Goal: Information Seeking & Learning: Check status

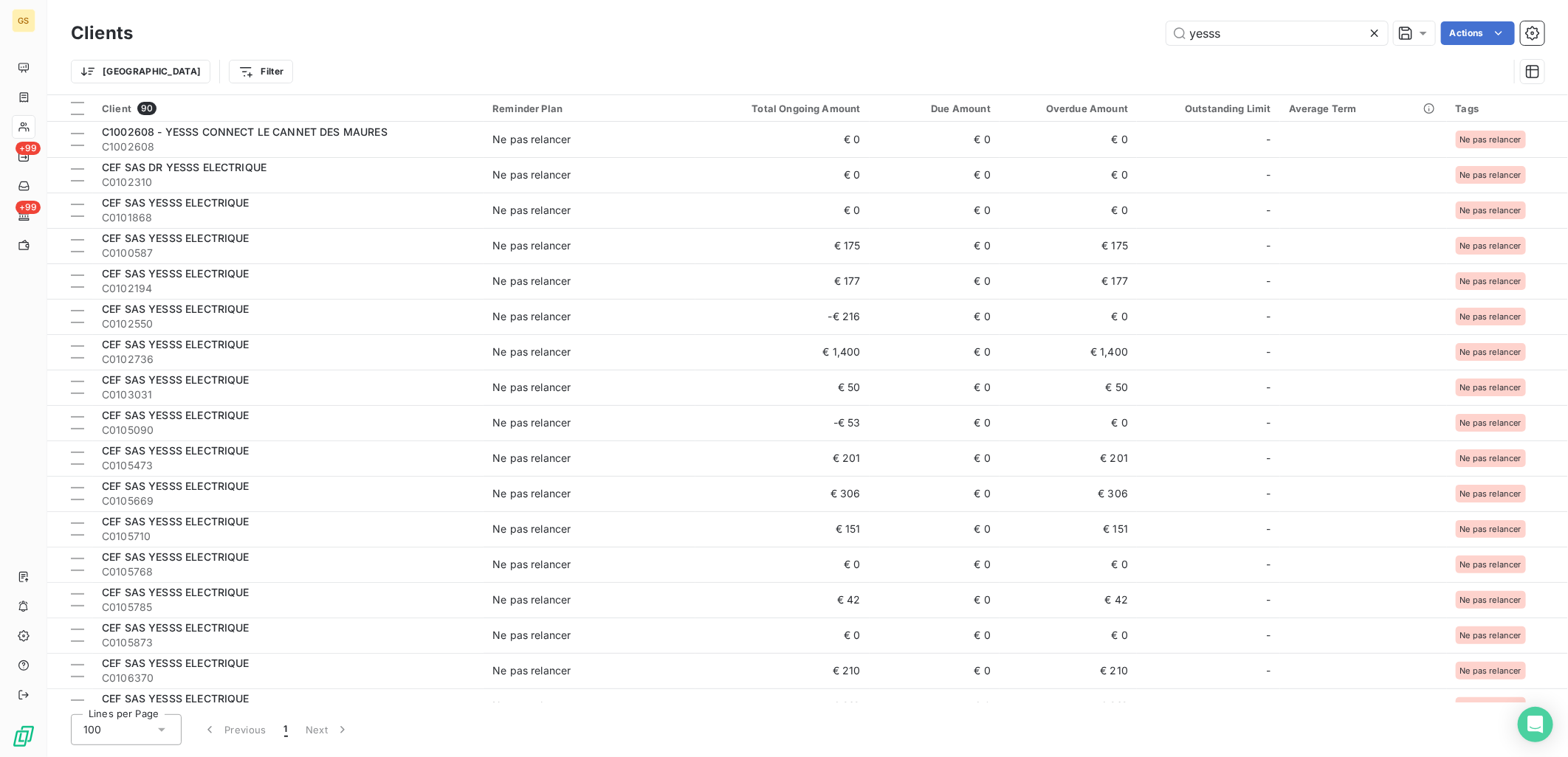
click at [1378, 27] on icon at bounding box center [1374, 32] width 15 height 15
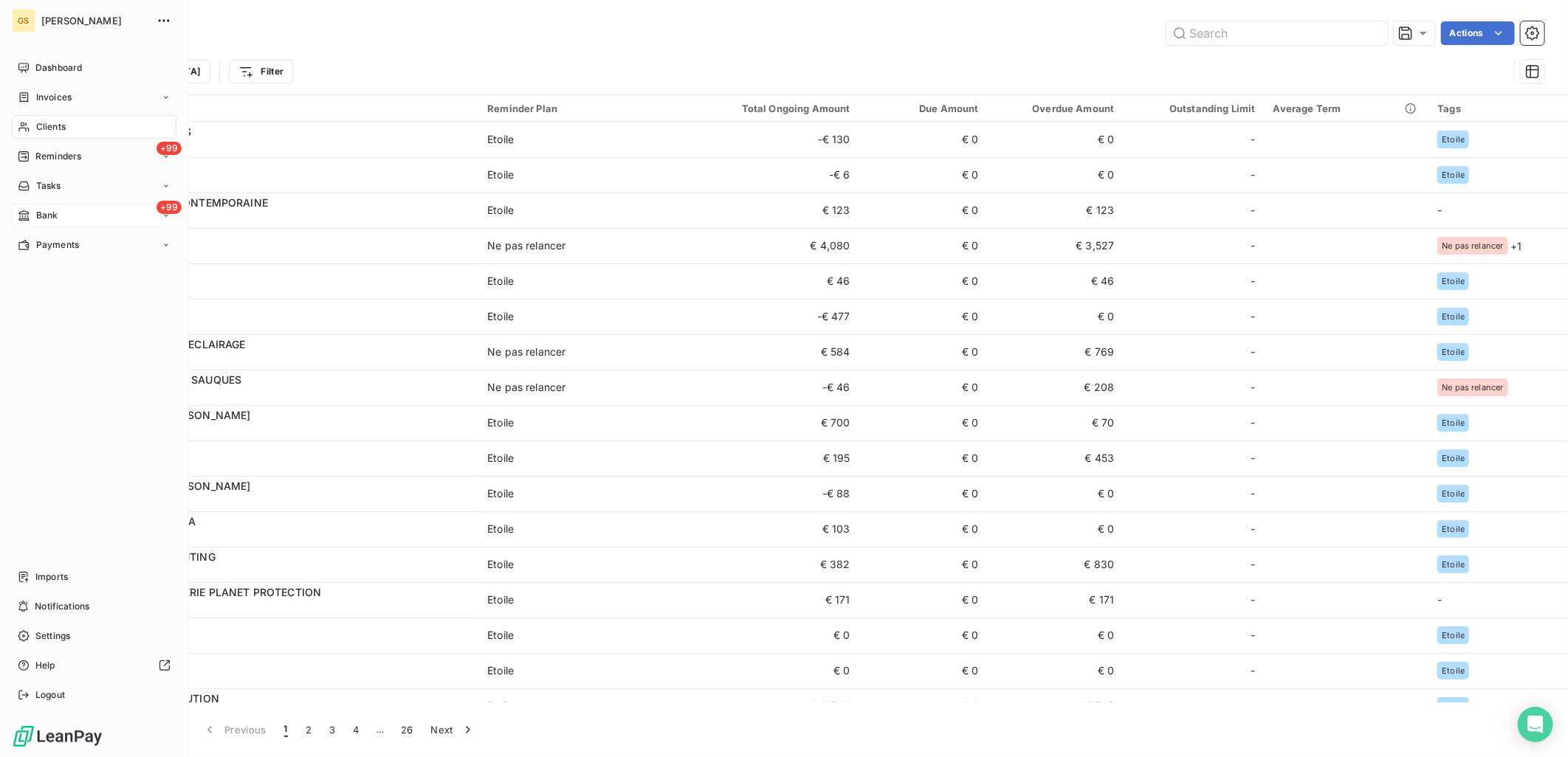
click at [44, 204] on div "+99 Bank" at bounding box center [93, 215] width 164 height 24
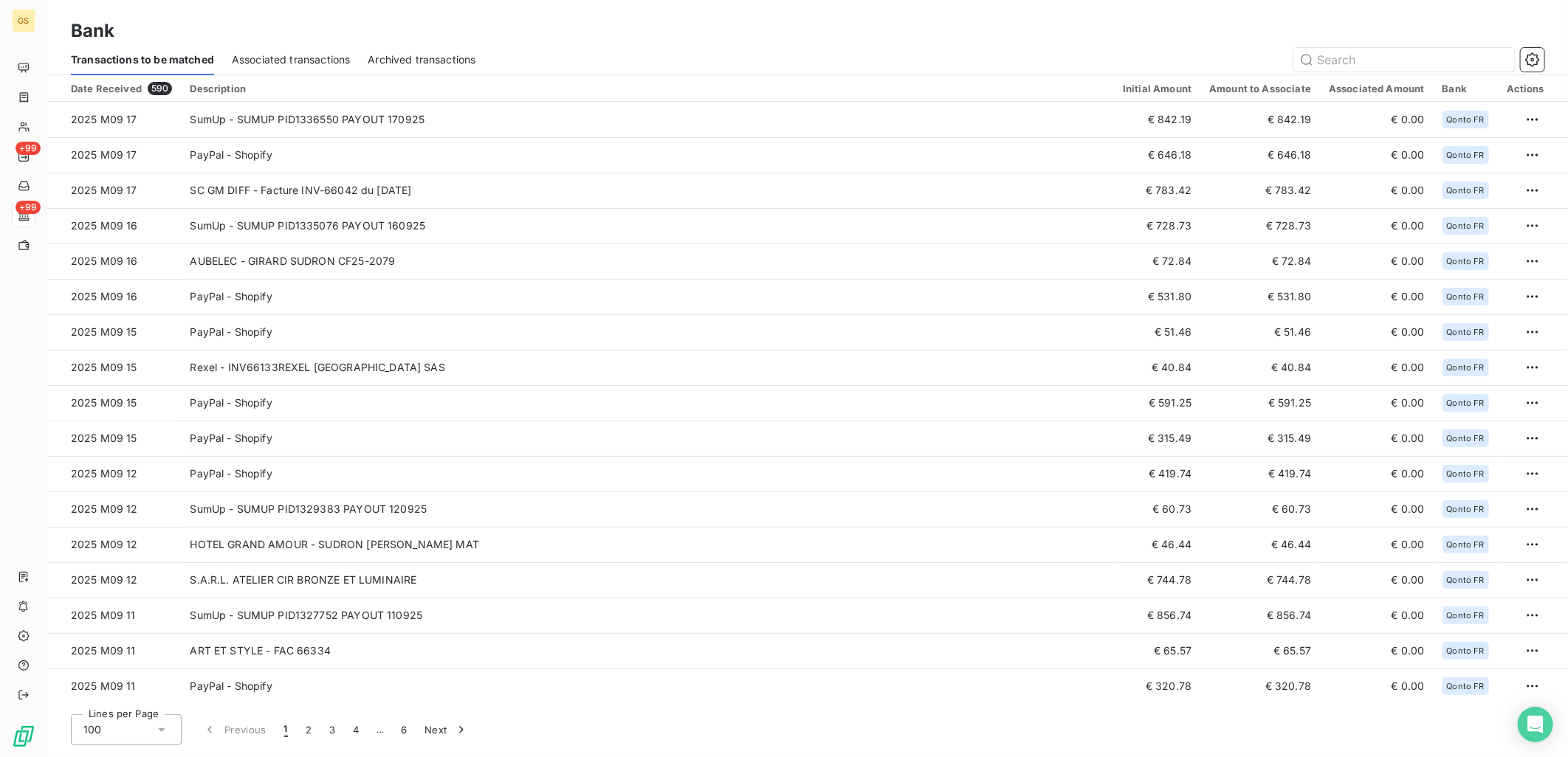
click at [673, 27] on div "Bank" at bounding box center [808, 30] width 1521 height 27
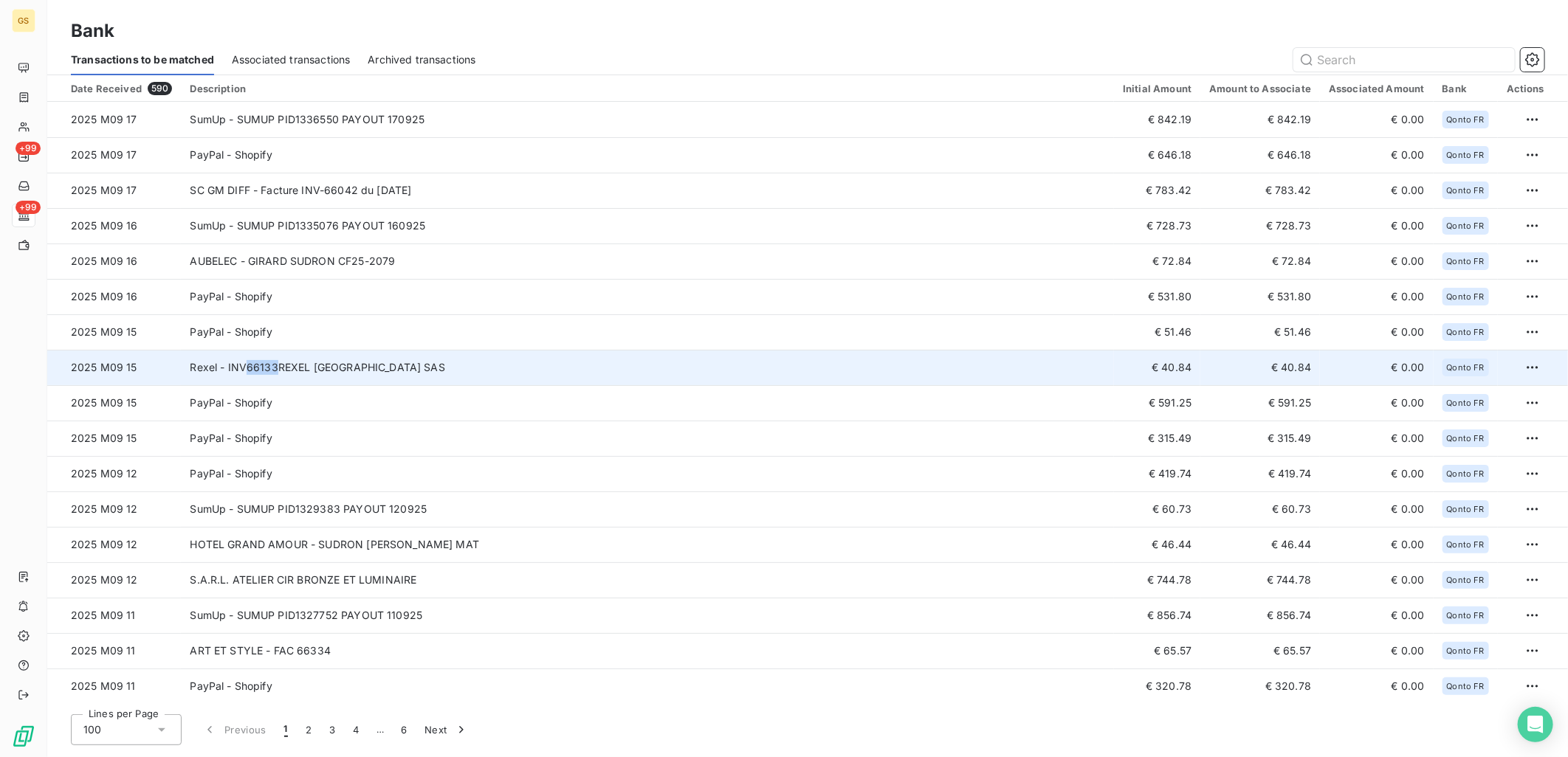
copy td "66133"
drag, startPoint x: 239, startPoint y: 366, endPoint x: 273, endPoint y: 369, distance: 34.1
click at [273, 369] on td "Rexel - INV66133REXEL [GEOGRAPHIC_DATA] SAS" at bounding box center [647, 368] width 933 height 35
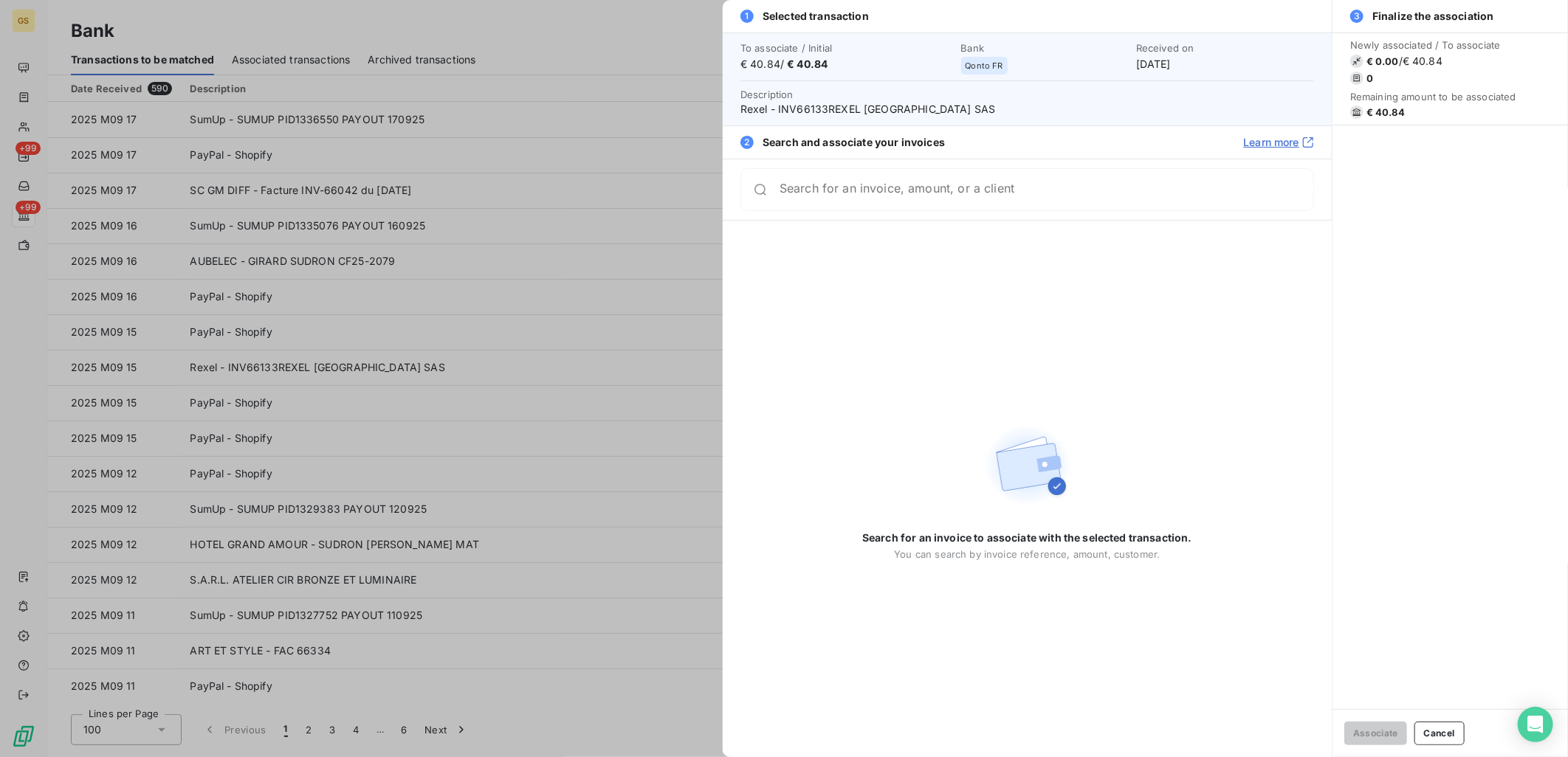
click at [541, 355] on div at bounding box center [784, 378] width 1568 height 757
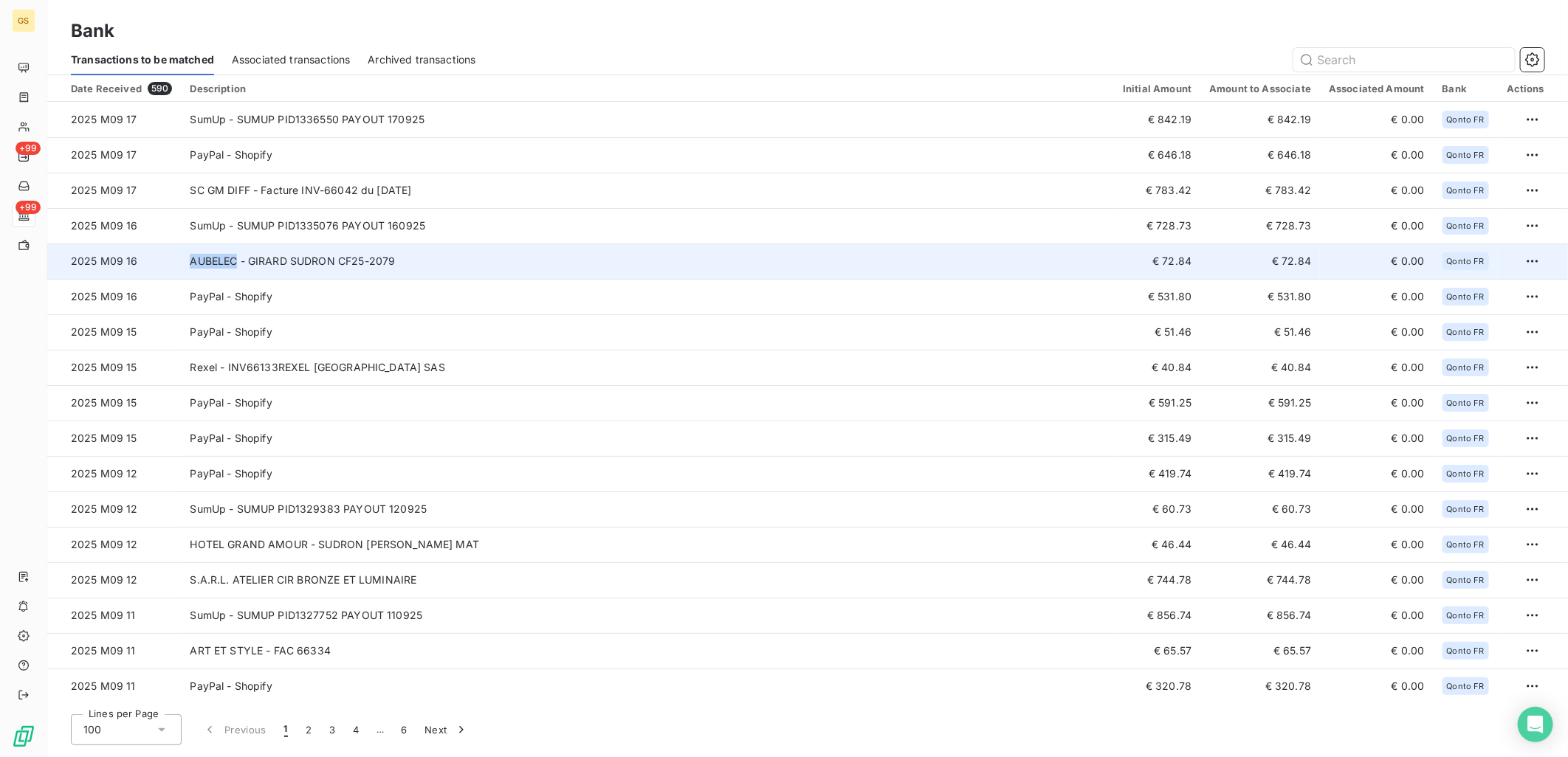
copy td "AUBELEC"
drag, startPoint x: 185, startPoint y: 262, endPoint x: 236, endPoint y: 262, distance: 51.0
click at [236, 262] on td "AUBELEC - GIRARD SUDRON CF25-2079" at bounding box center [647, 262] width 933 height 35
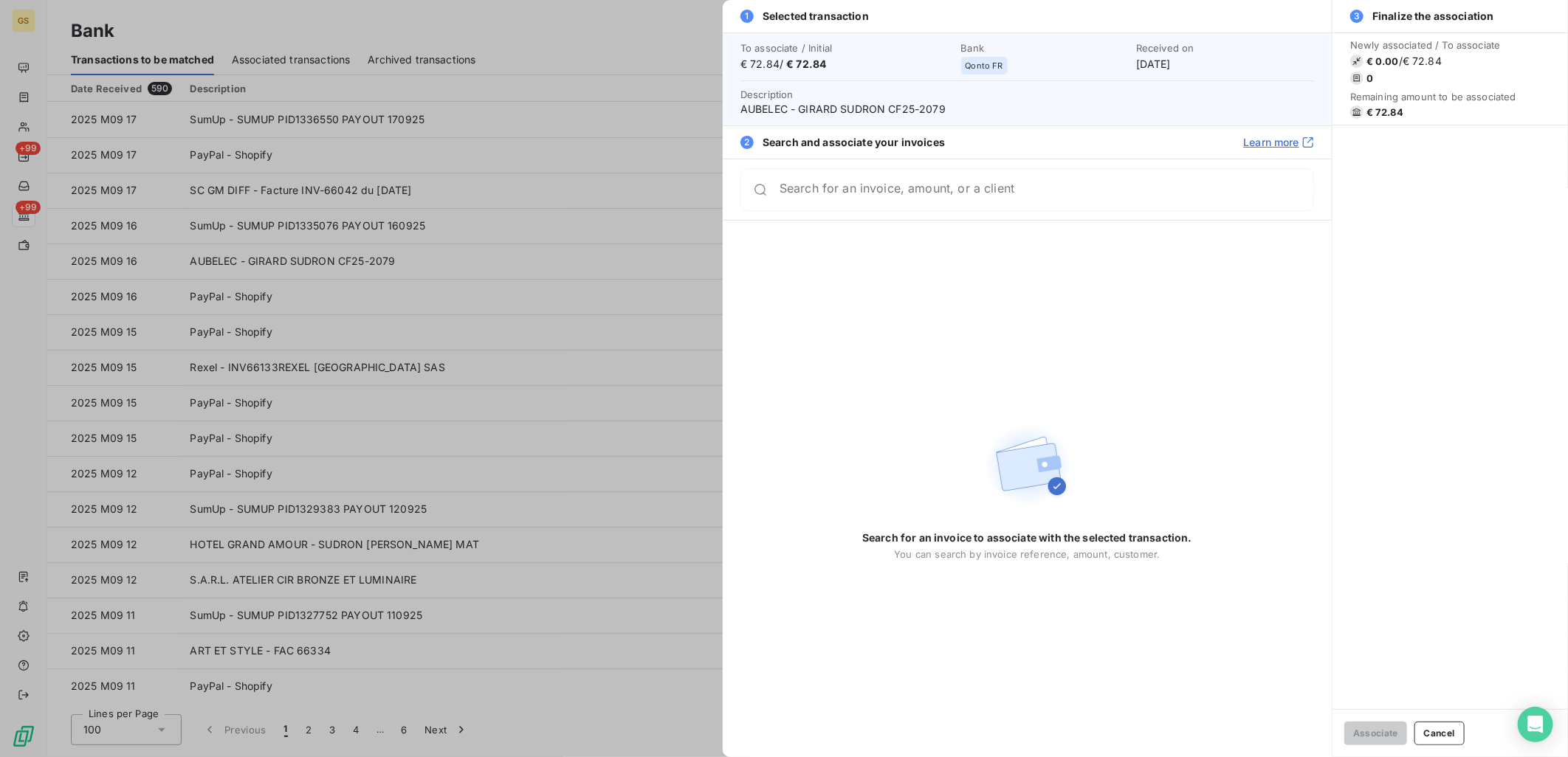
click at [664, 237] on div at bounding box center [784, 378] width 1568 height 757
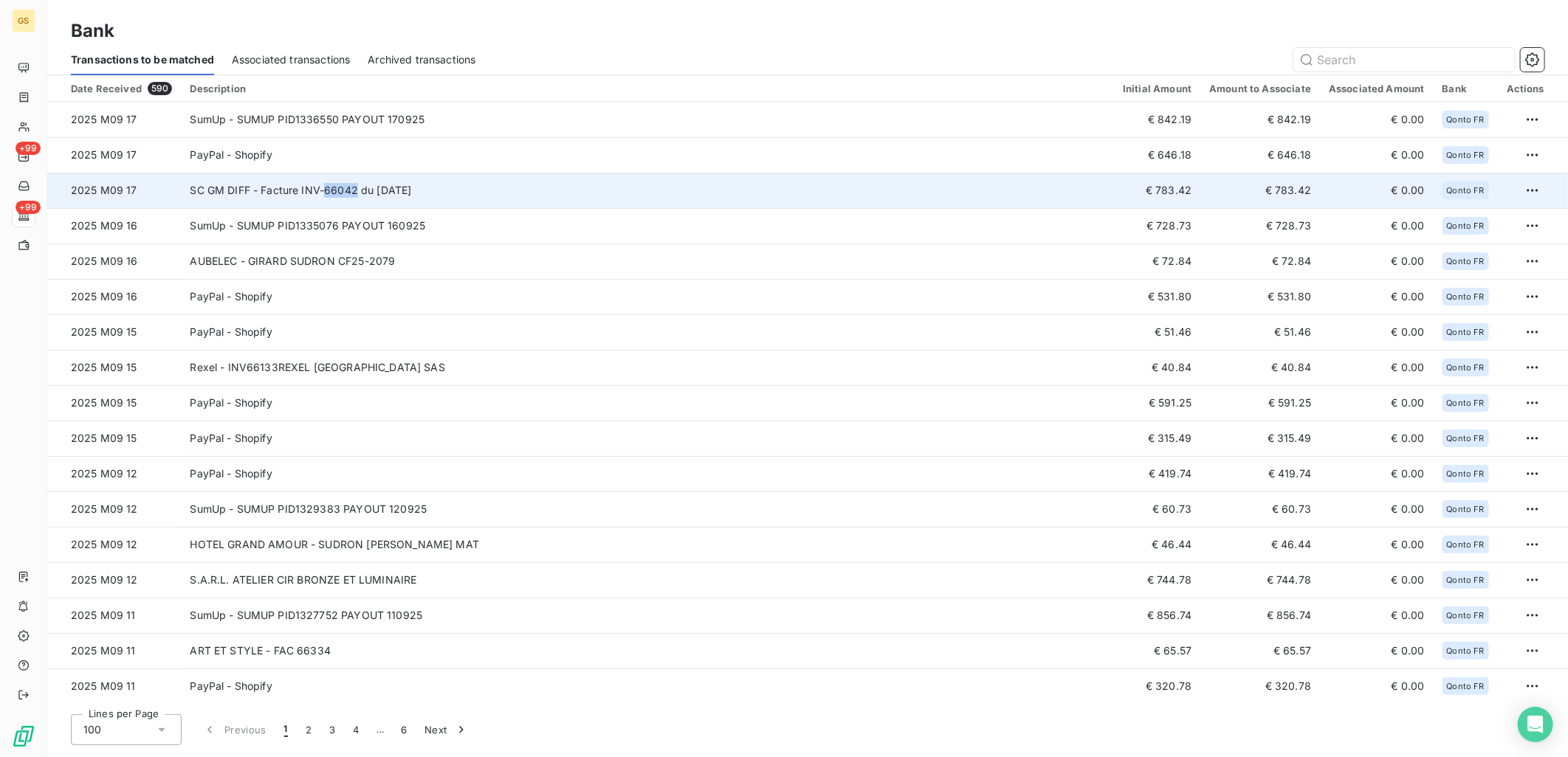
copy td "66042"
drag, startPoint x: 353, startPoint y: 192, endPoint x: 322, endPoint y: 192, distance: 31.0
click at [322, 192] on td "SC GM DIFF - Facture INV-66042 du [DATE]" at bounding box center [647, 191] width 933 height 35
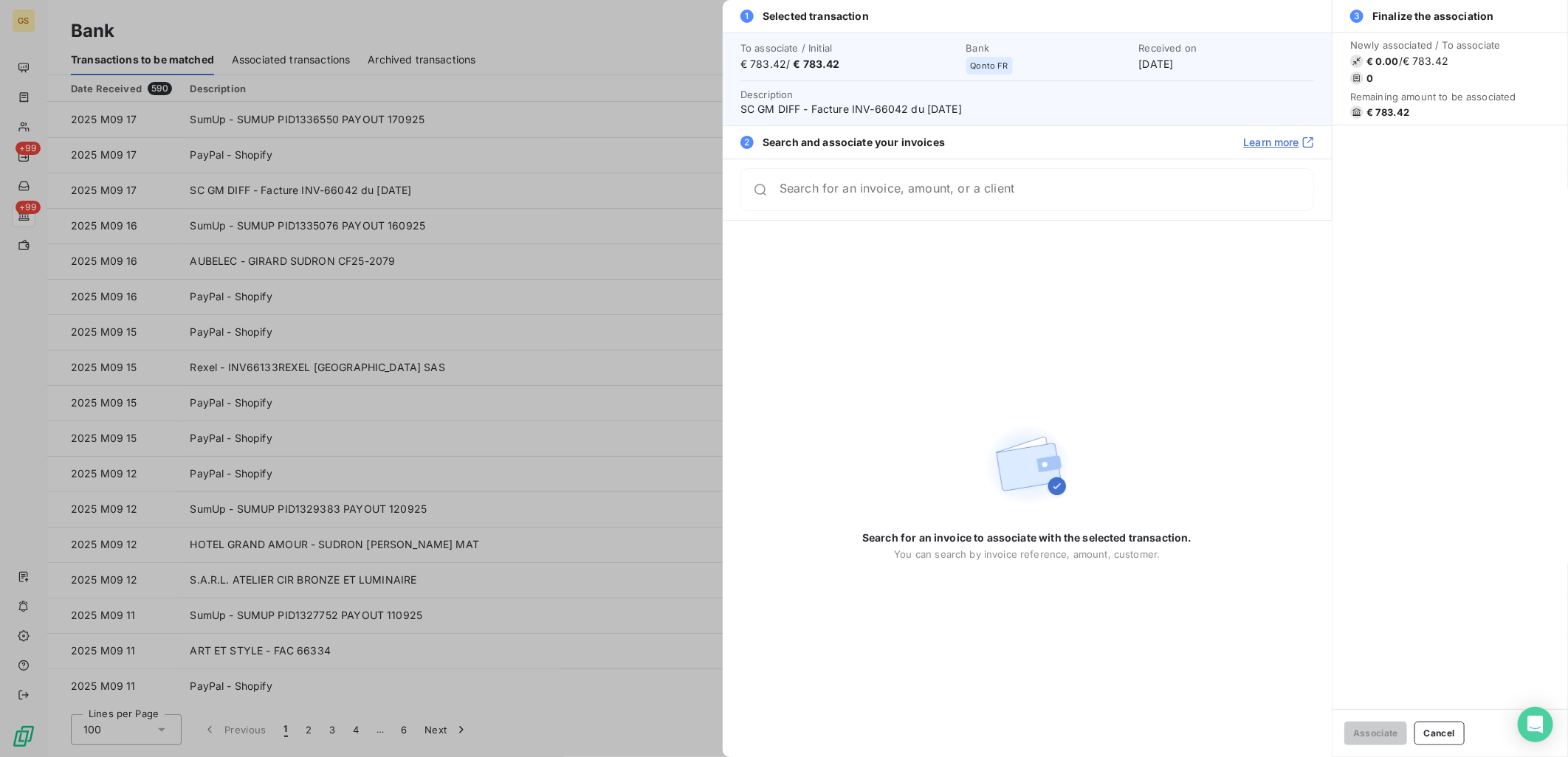
click at [558, 286] on div at bounding box center [784, 378] width 1568 height 757
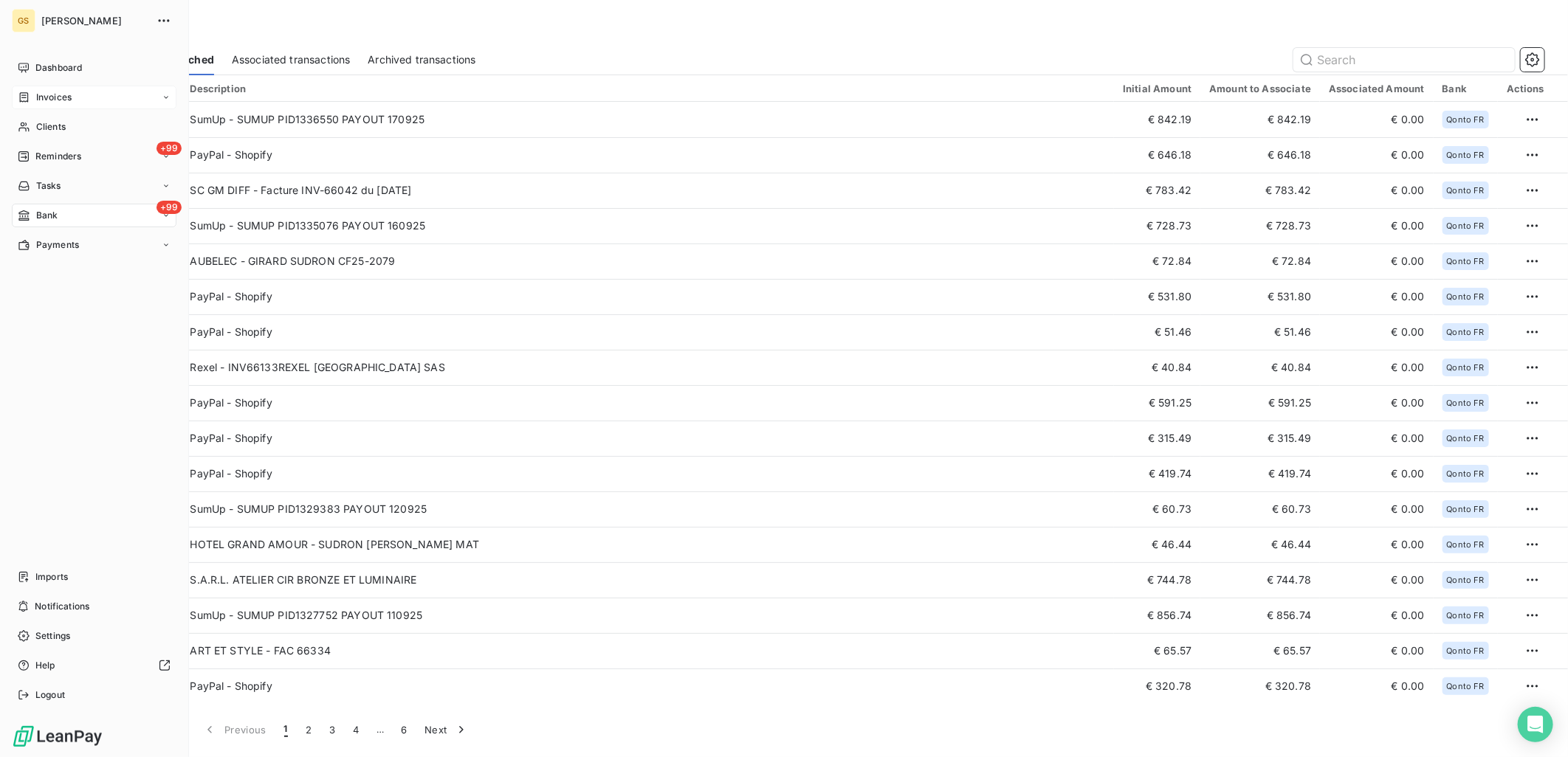
click at [76, 96] on div "Invoices" at bounding box center [93, 97] width 164 height 24
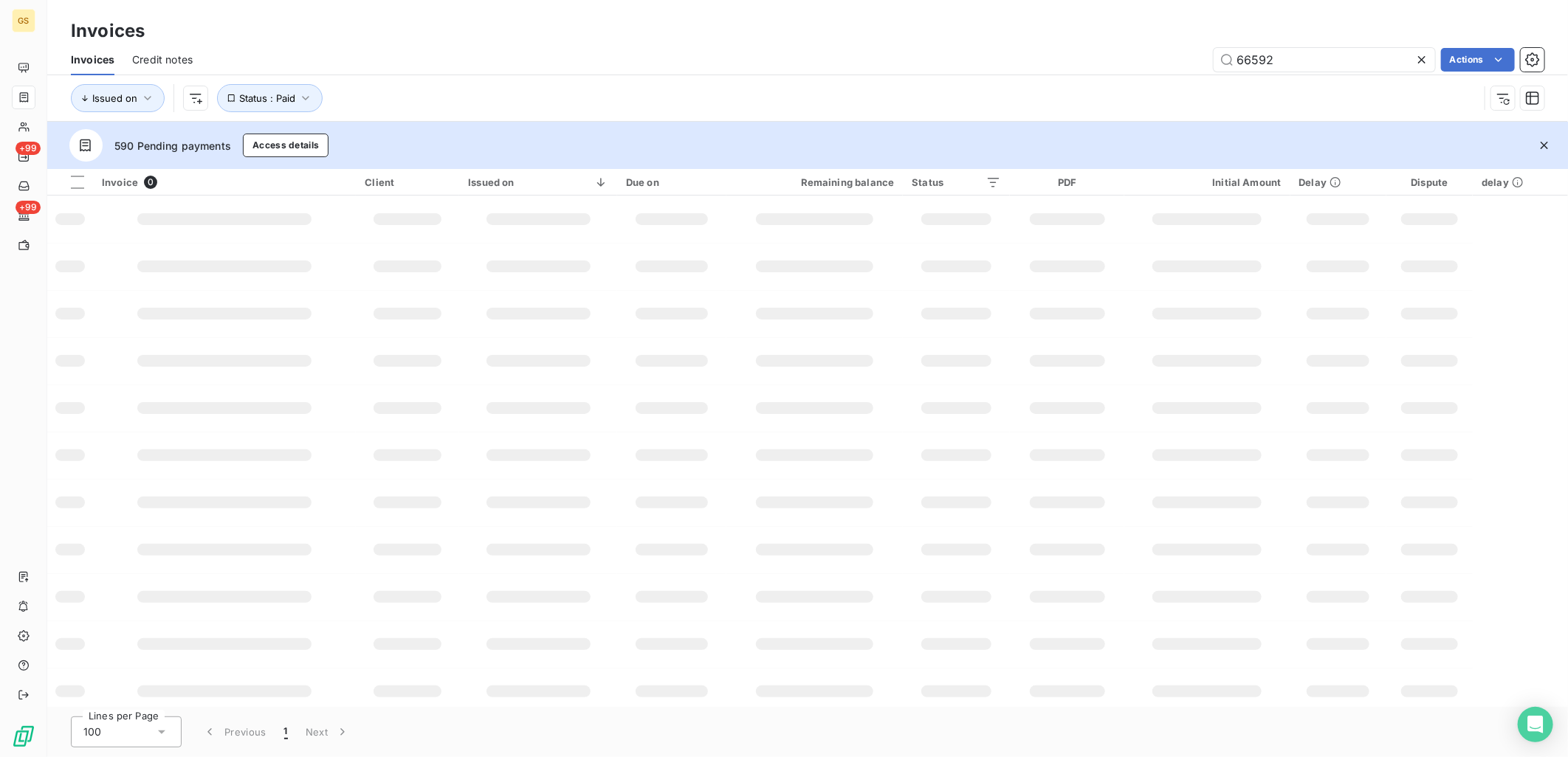
click at [1331, 50] on input "66592" at bounding box center [1323, 60] width 221 height 24
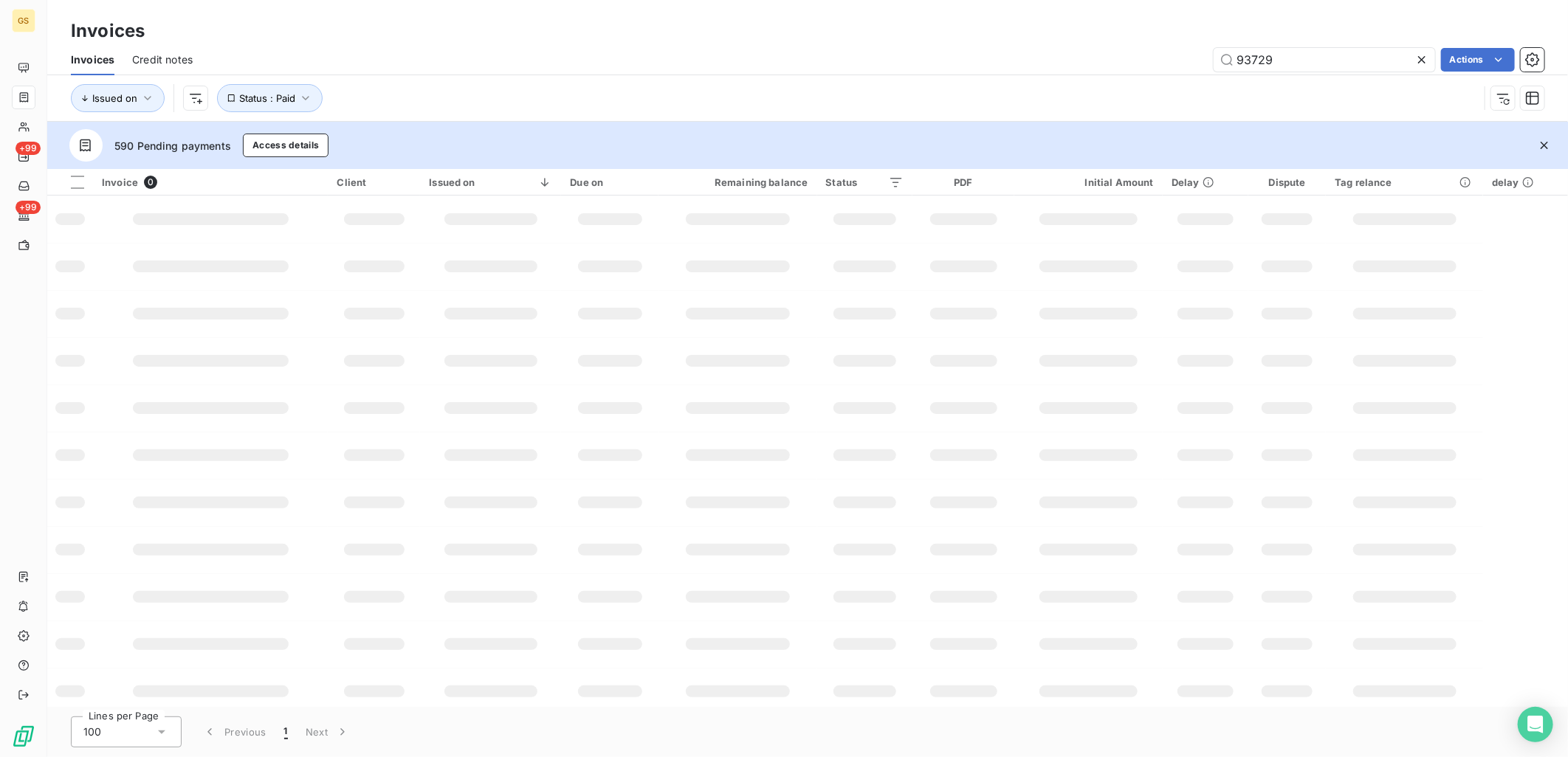
type input "93729"
click at [1098, 49] on div "93729 Actions" at bounding box center [877, 60] width 1334 height 24
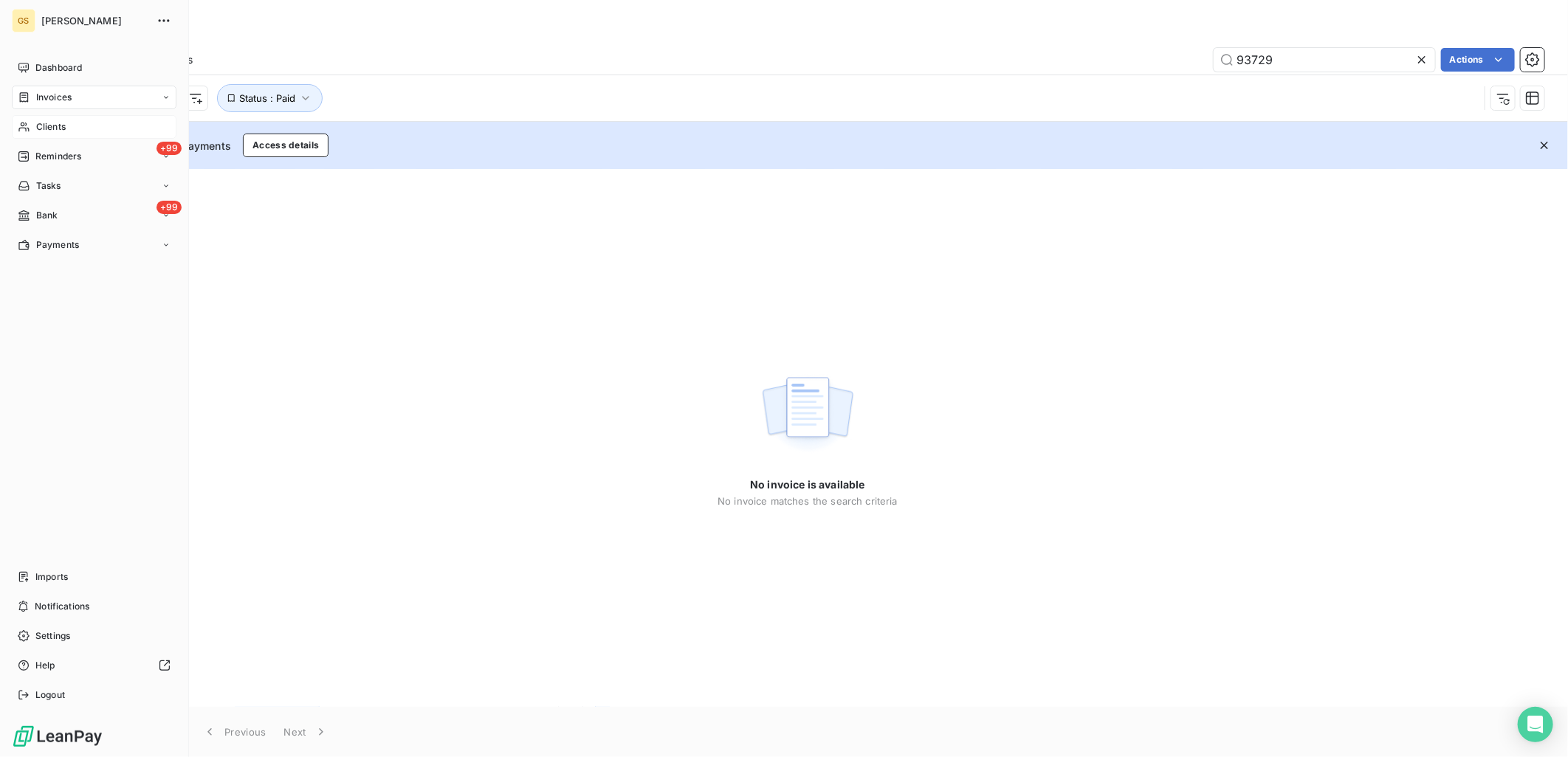
click at [53, 124] on span "Clients" at bounding box center [51, 127] width 30 height 14
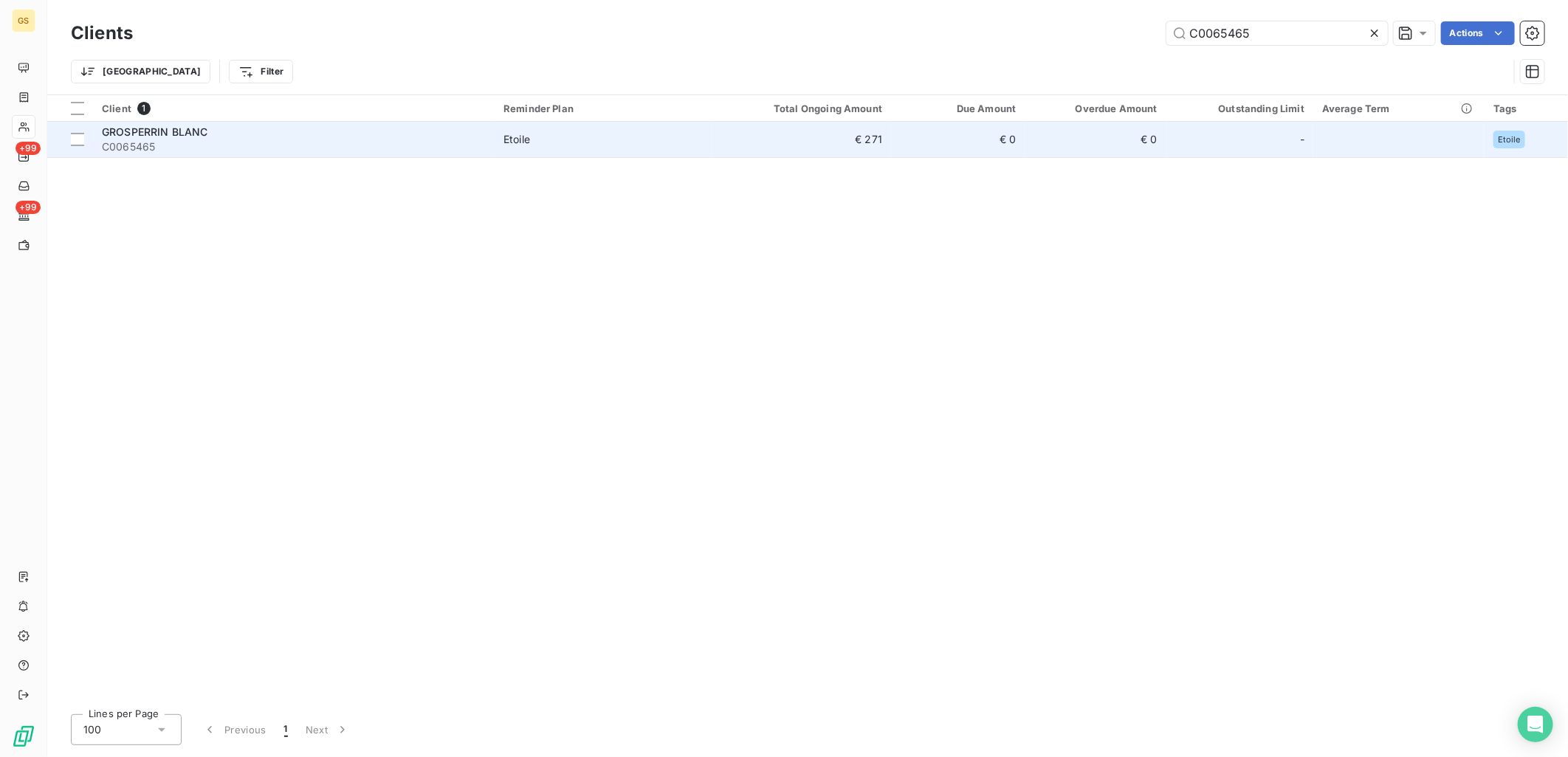
type input "C0065465"
click at [510, 142] on div "Etoile" at bounding box center [516, 139] width 27 height 15
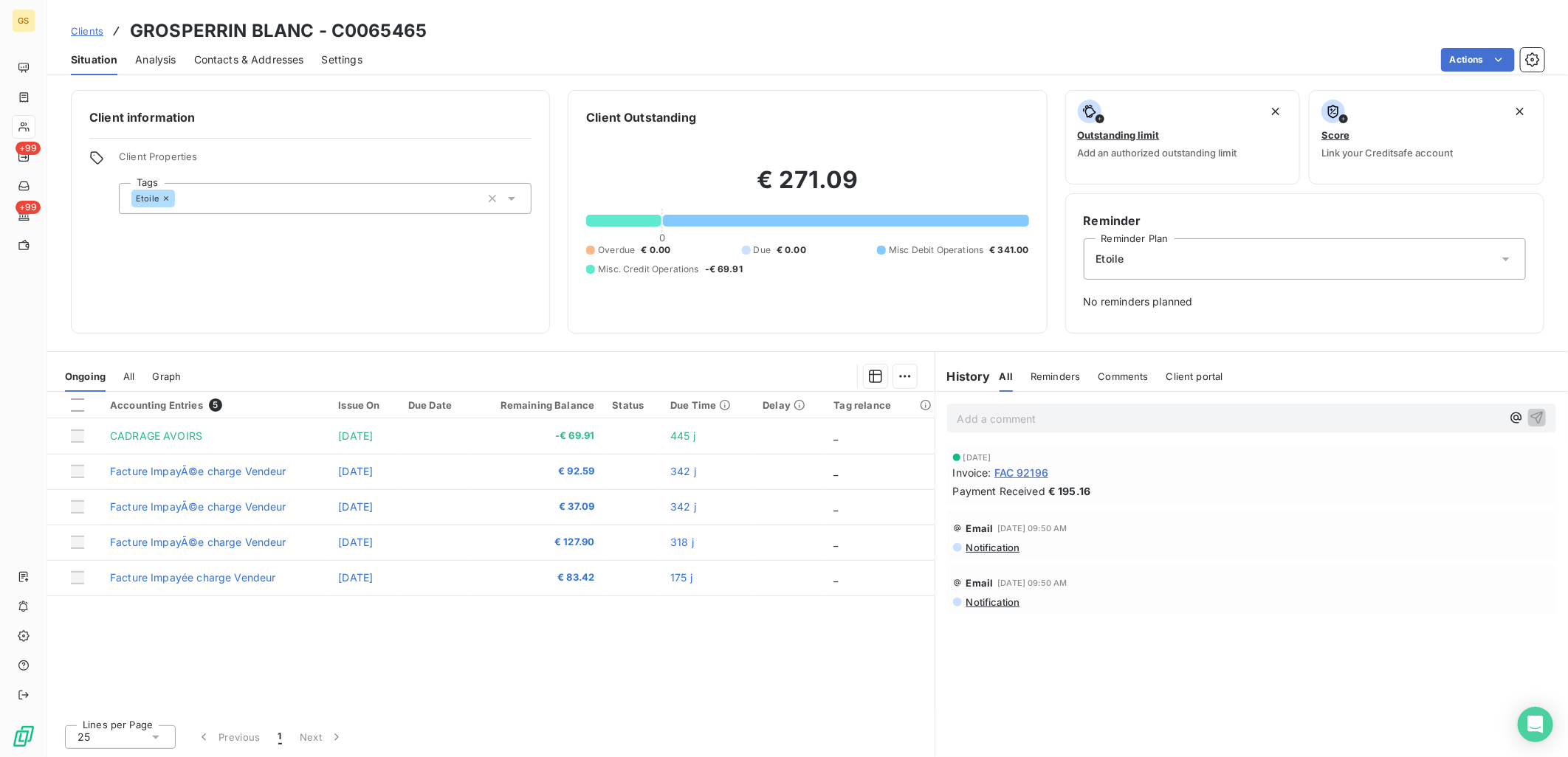
click at [136, 379] on div "Ongoing All Graph" at bounding box center [491, 377] width 887 height 31
click at [132, 374] on span "All" at bounding box center [128, 377] width 11 height 12
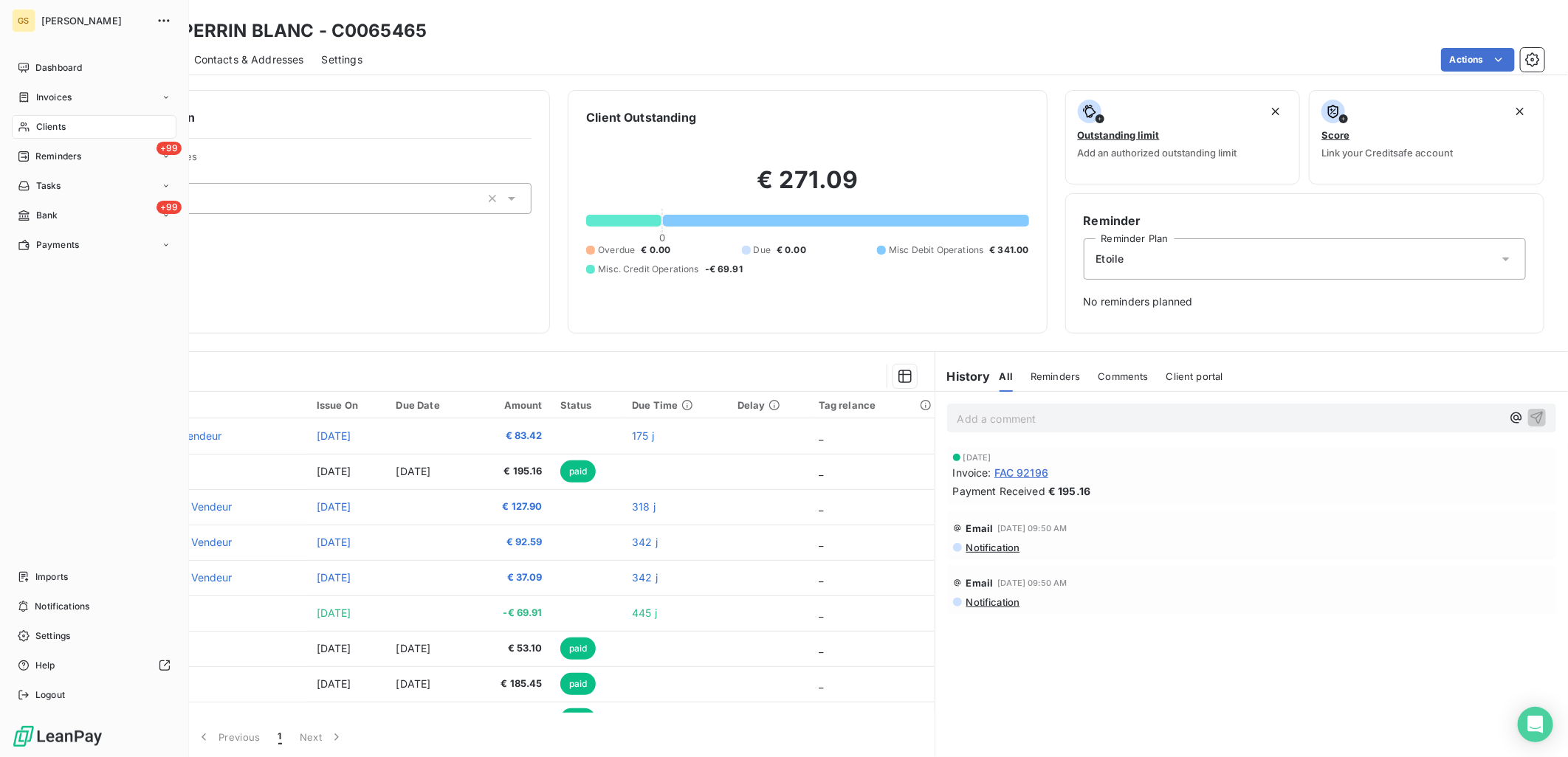
click at [60, 126] on span "Clients" at bounding box center [51, 127] width 30 height 14
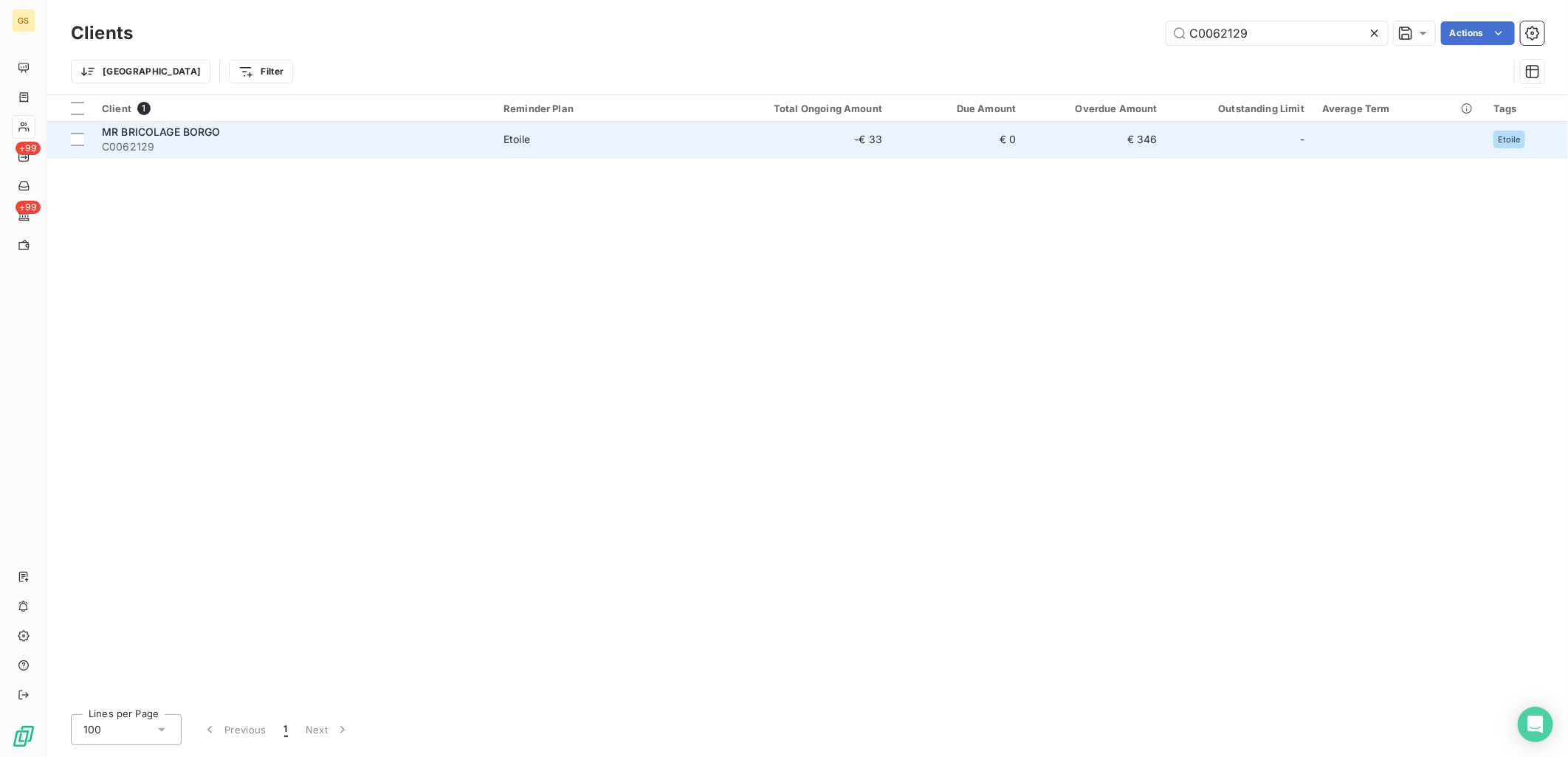
type input "C0062129"
click at [271, 155] on td "MR [PERSON_NAME] BORGO C0062129" at bounding box center [294, 140] width 401 height 35
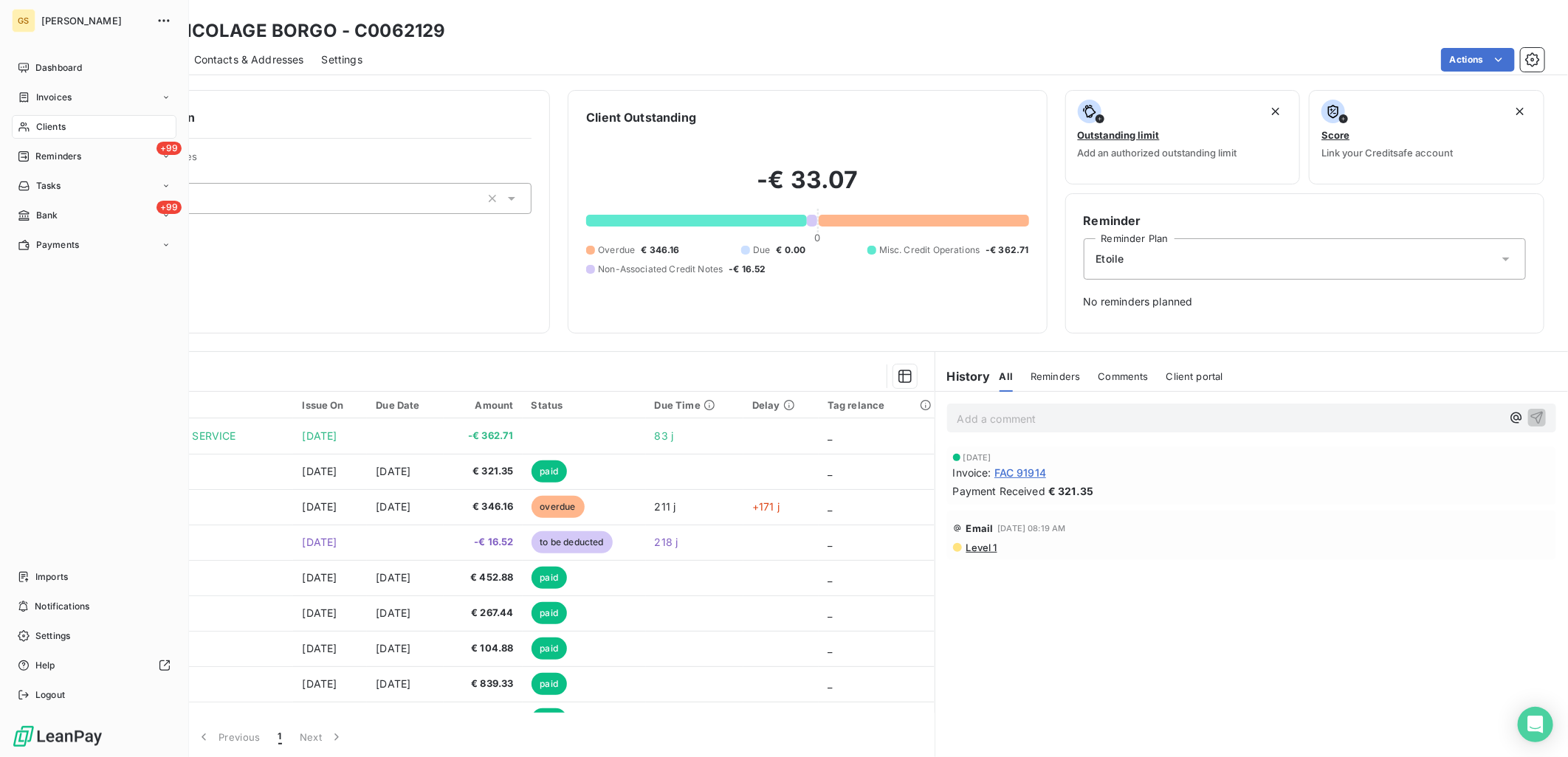
click at [59, 118] on div "Clients" at bounding box center [93, 127] width 164 height 24
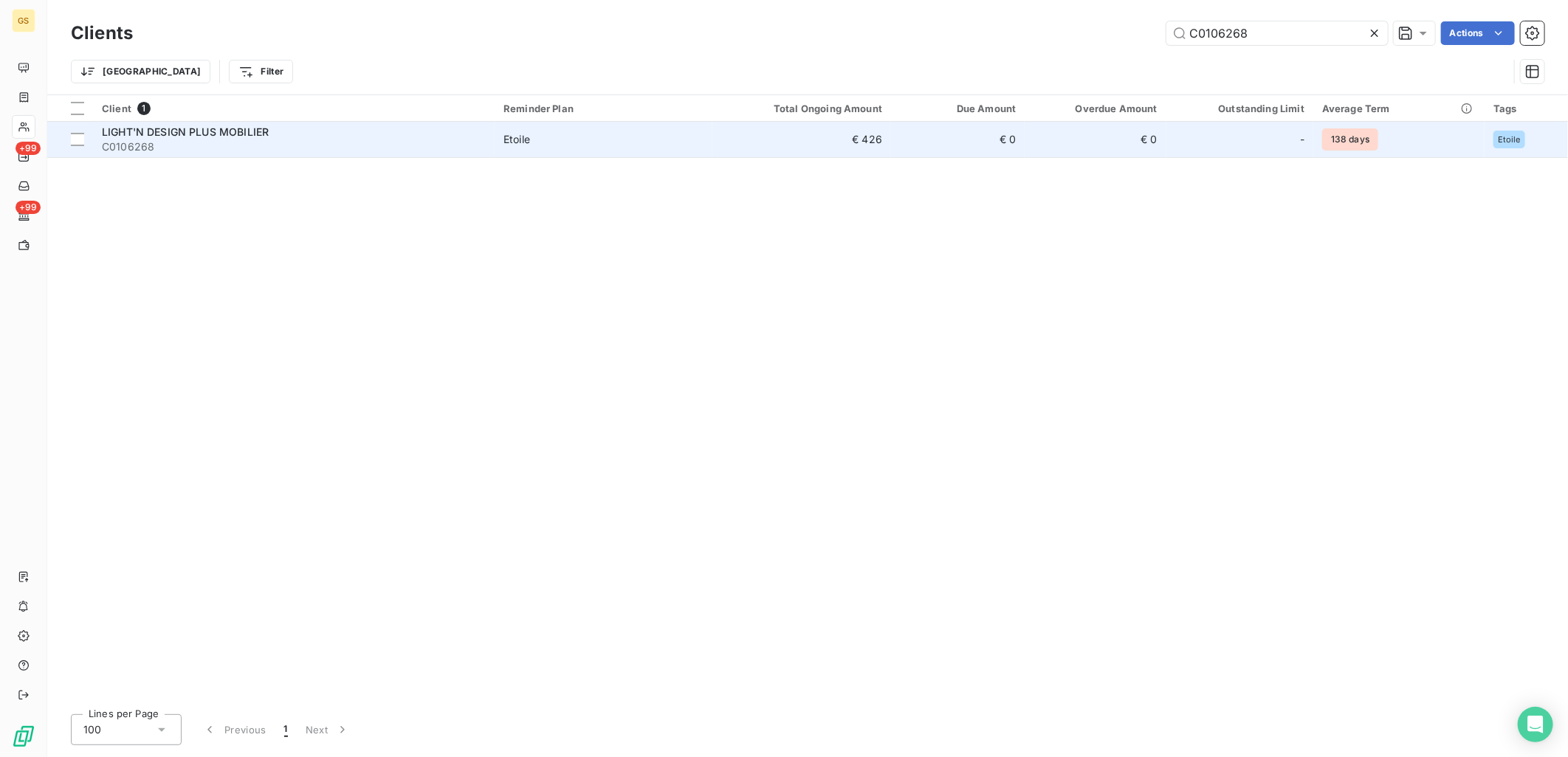
type input "C0106268"
click at [549, 153] on td "Etoile" at bounding box center [603, 140] width 217 height 35
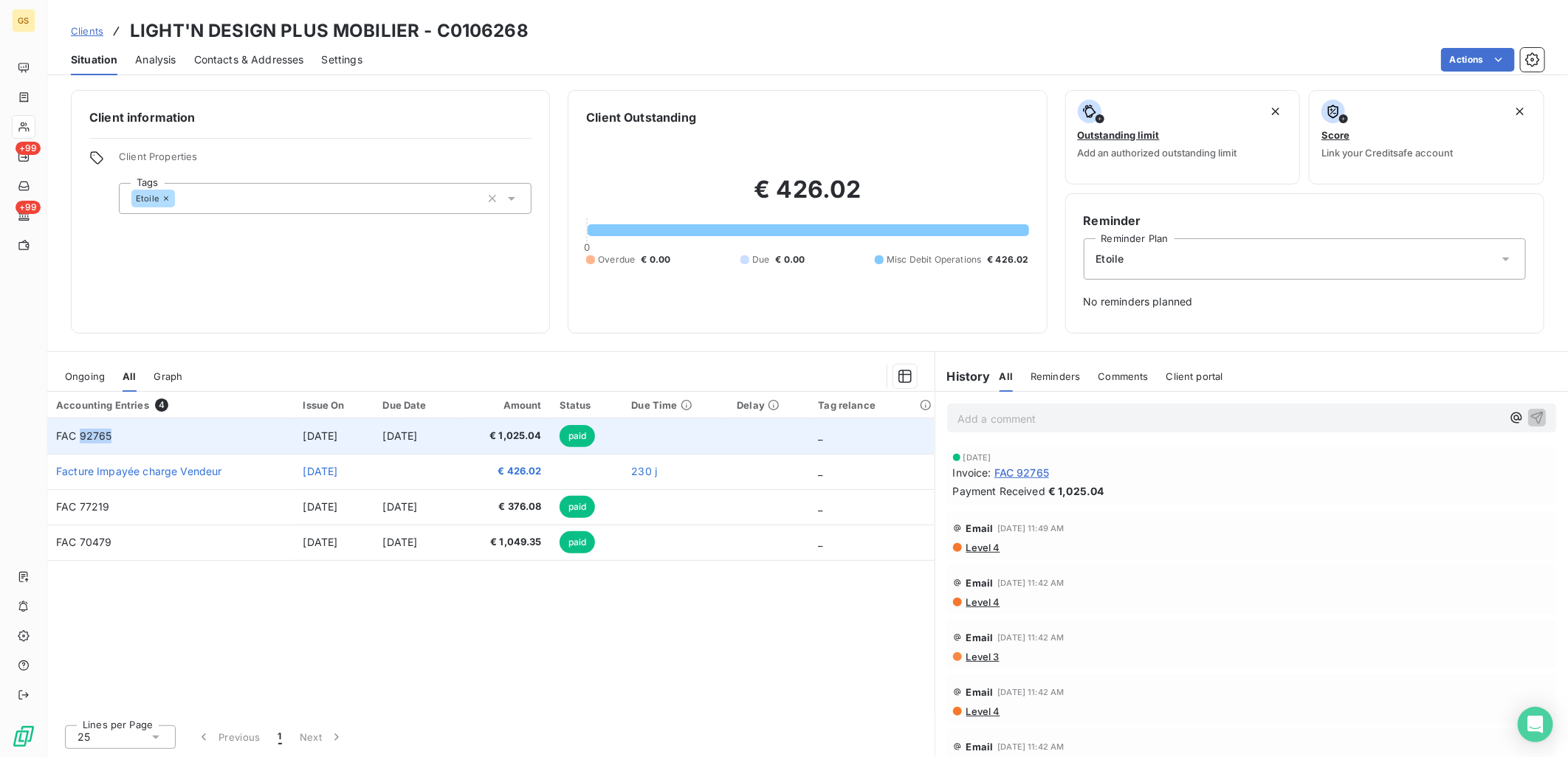
copy span "92765"
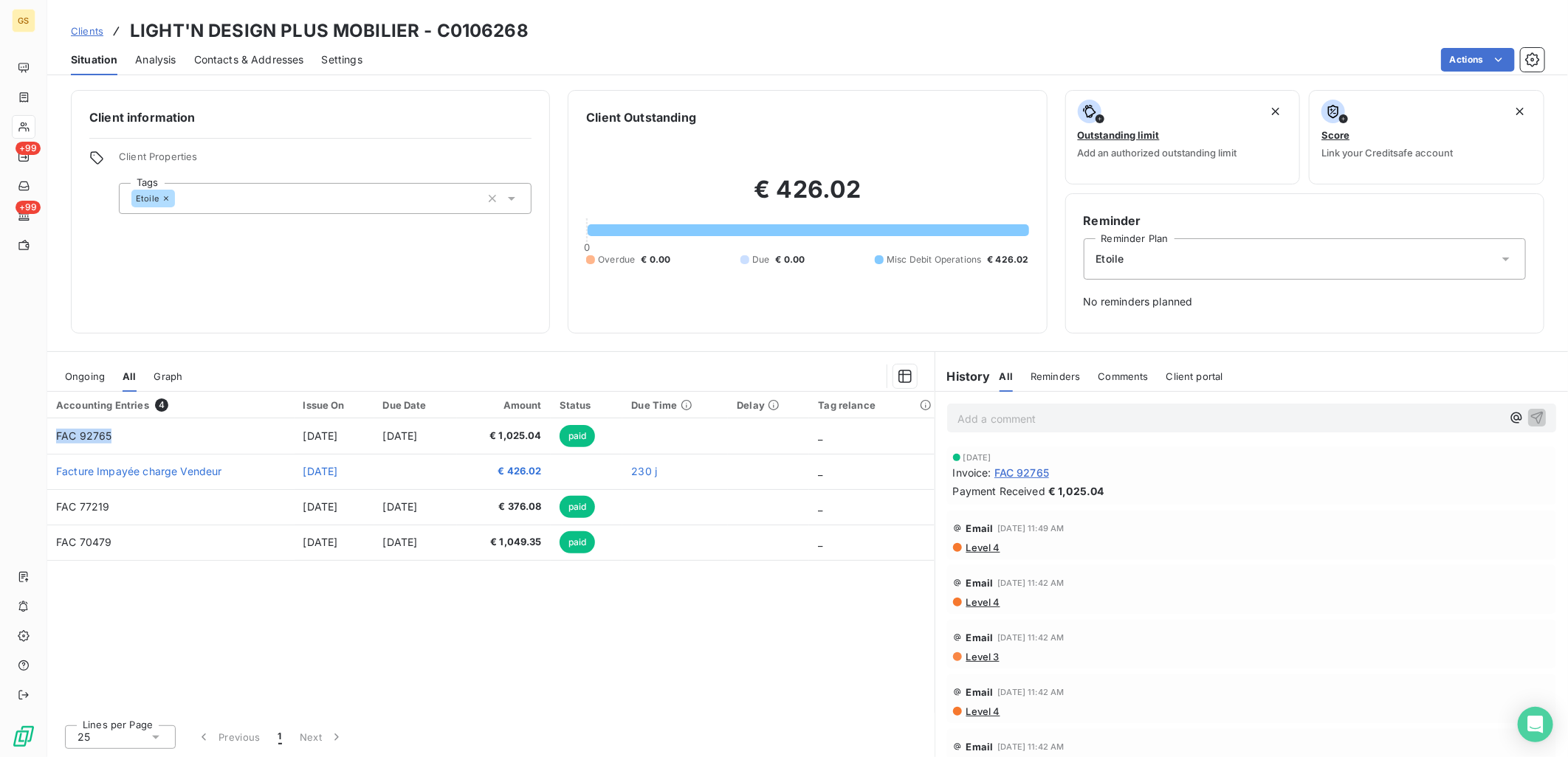
drag, startPoint x: 107, startPoint y: 434, endPoint x: 602, endPoint y: 633, distance: 533.5
click at [602, 633] on div "Accounting Entries 4 Issue On Due Date Amount Status Due Time Delay Tag relance…" at bounding box center [491, 552] width 887 height 320
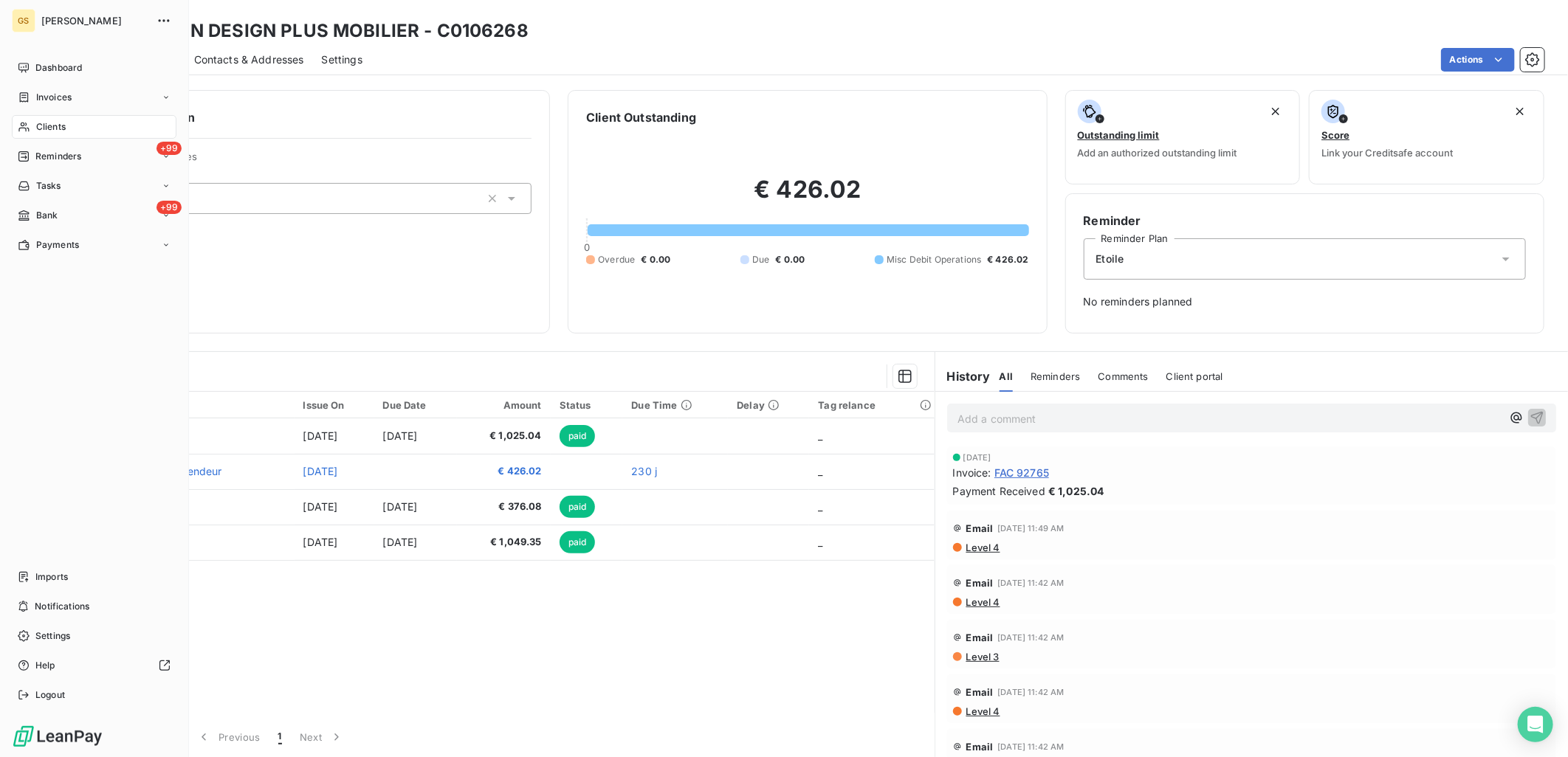
click at [75, 127] on div "Clients" at bounding box center [93, 127] width 164 height 24
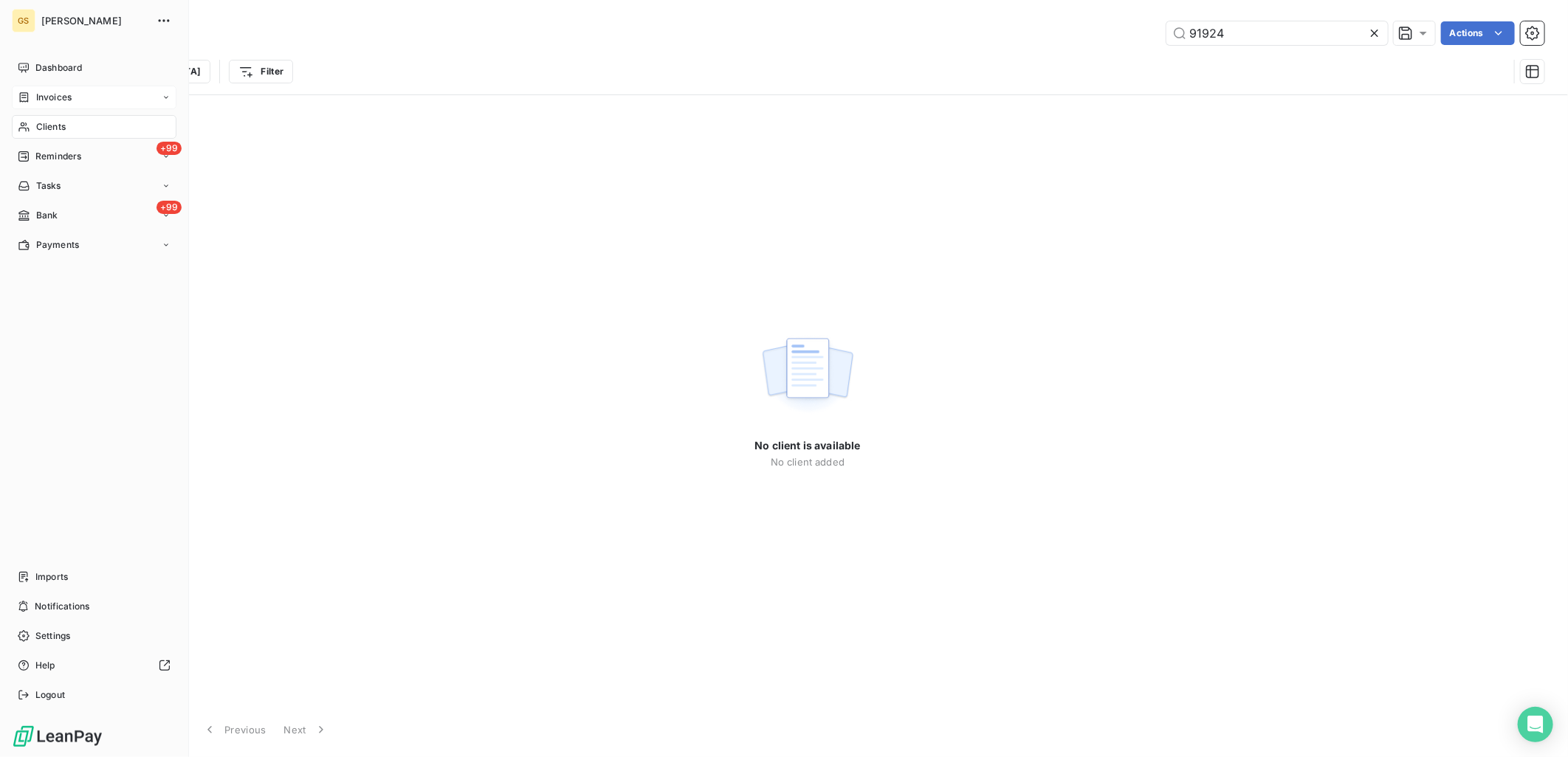
type input "91924"
click at [71, 102] on span "Invoices" at bounding box center [54, 97] width 35 height 14
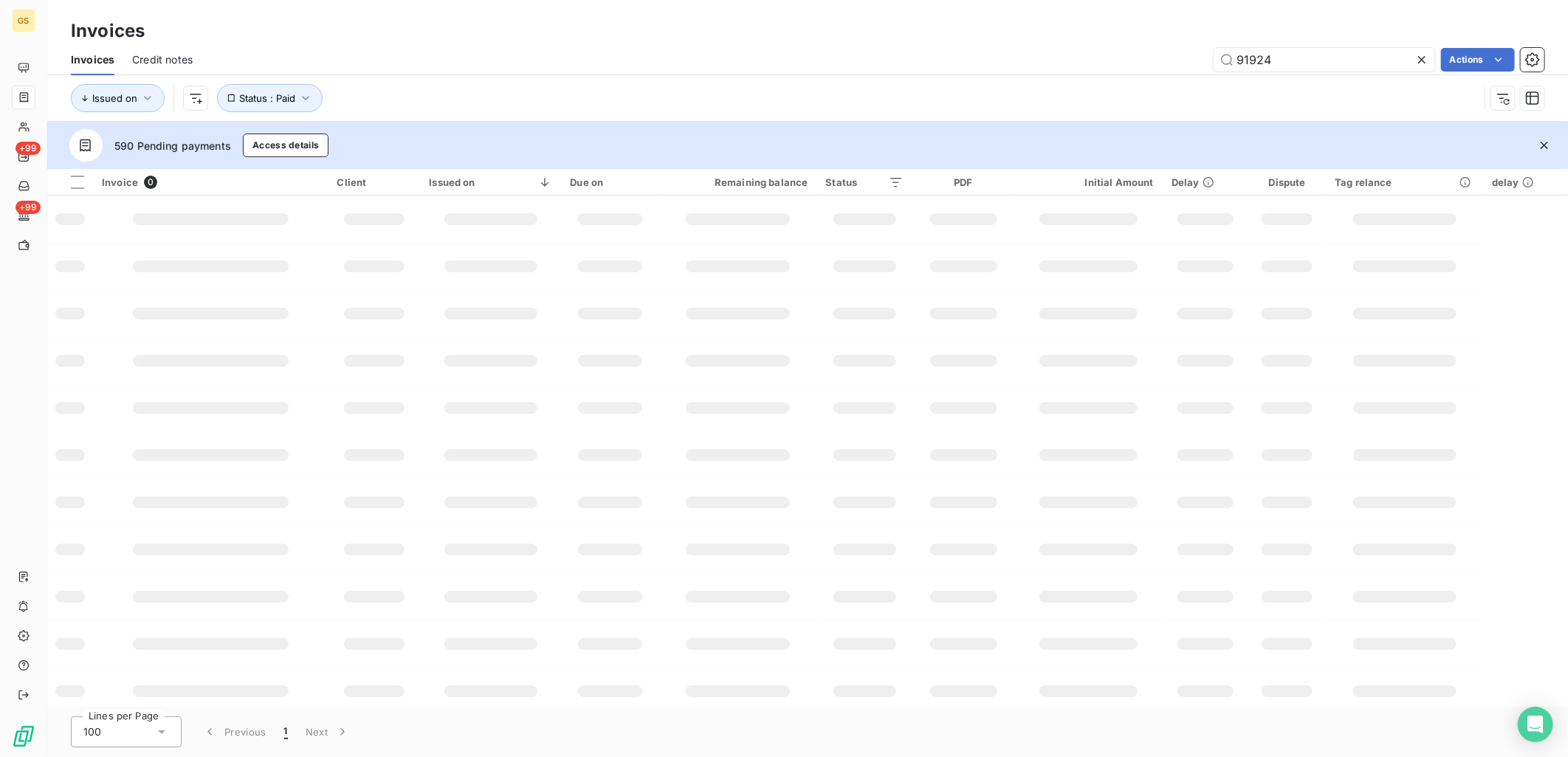
type input "91924"
click at [1118, 60] on div "91924 Actions" at bounding box center [877, 60] width 1334 height 24
click at [967, 453] on div at bounding box center [963, 455] width 67 height 12
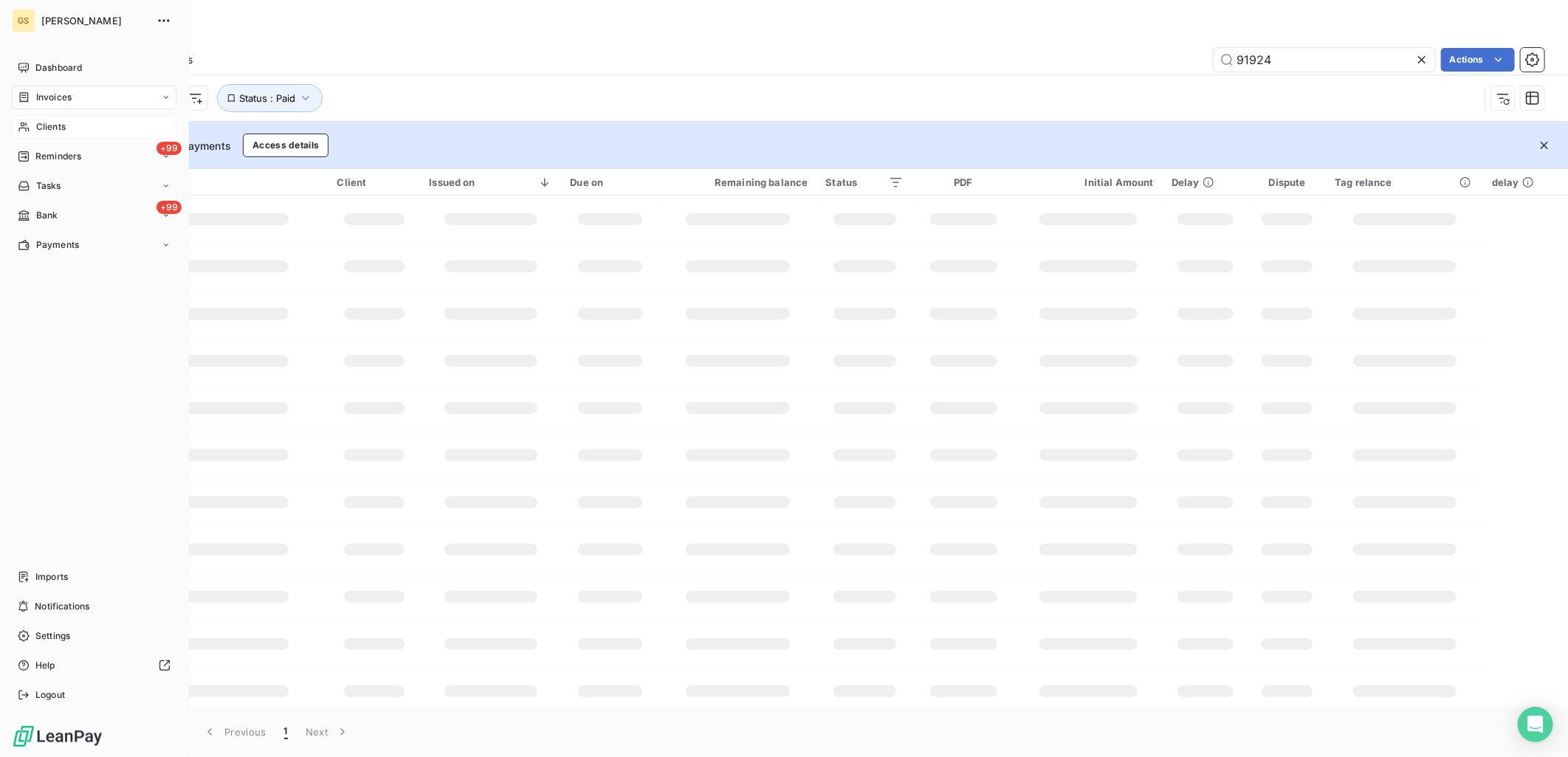
click at [61, 123] on span "Clients" at bounding box center [51, 127] width 30 height 14
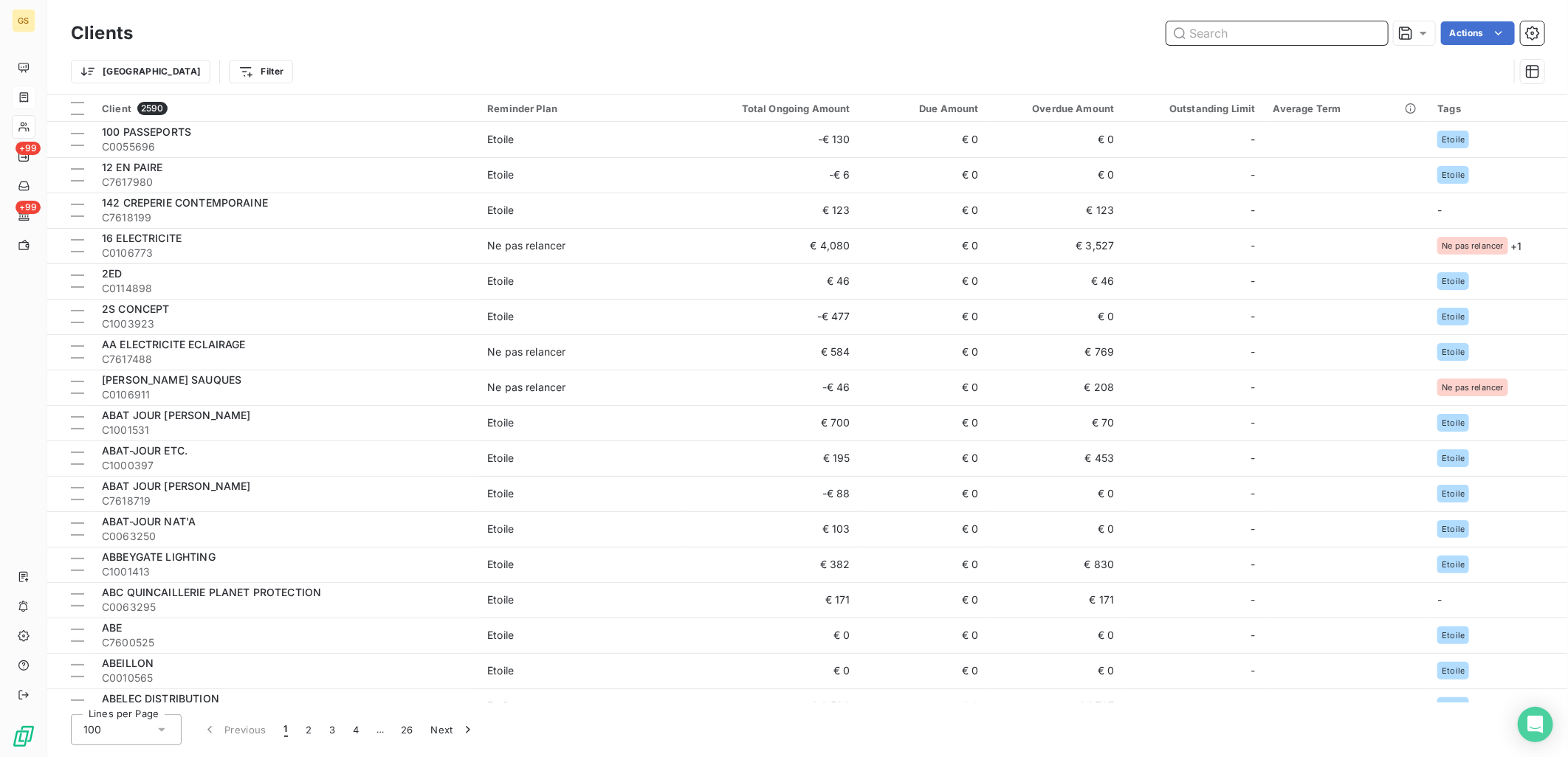
paste input "[PERSON_NAME]"
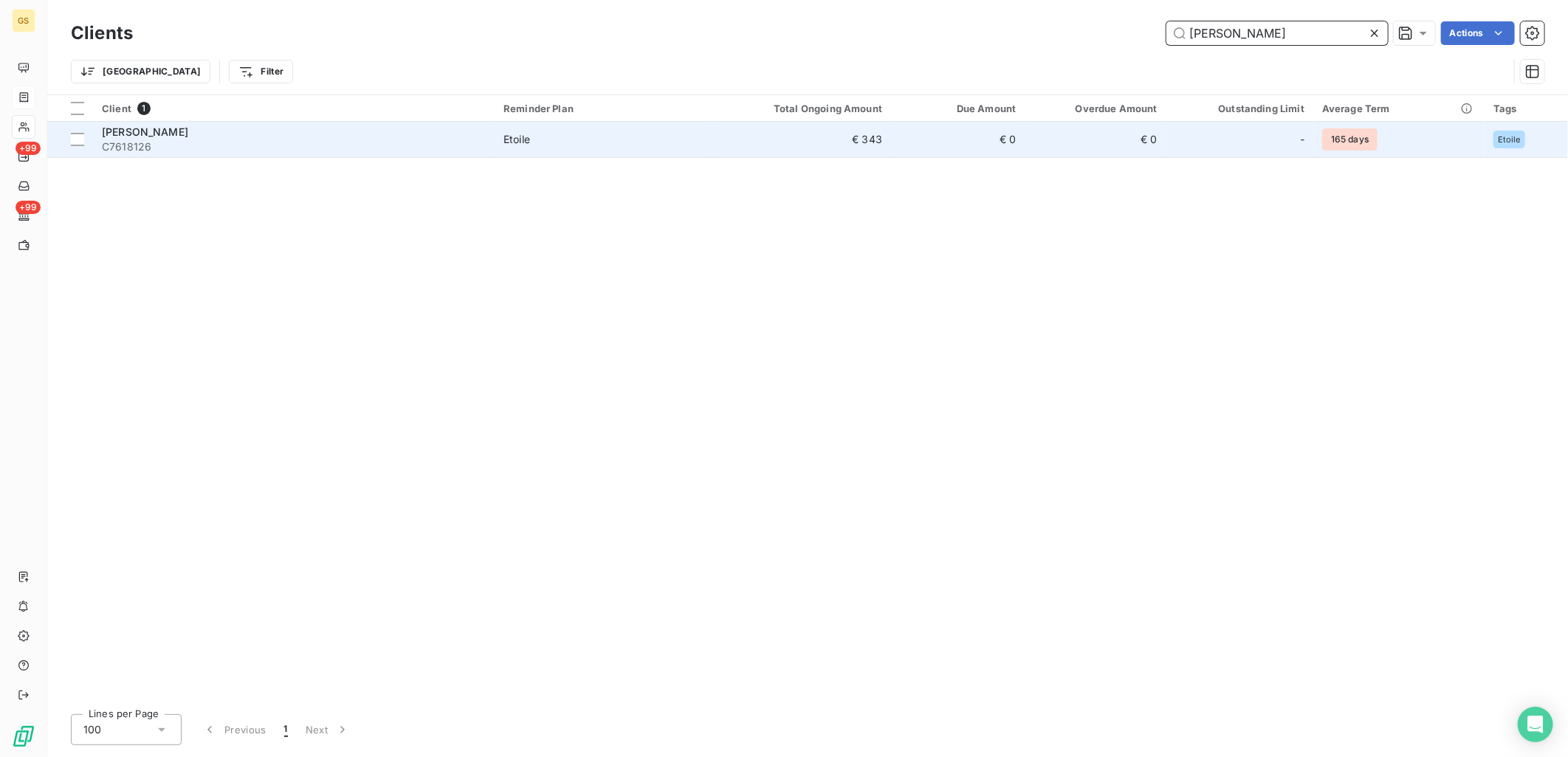
type input "[PERSON_NAME]"
click at [660, 134] on span "Etoile" at bounding box center [603, 139] width 200 height 15
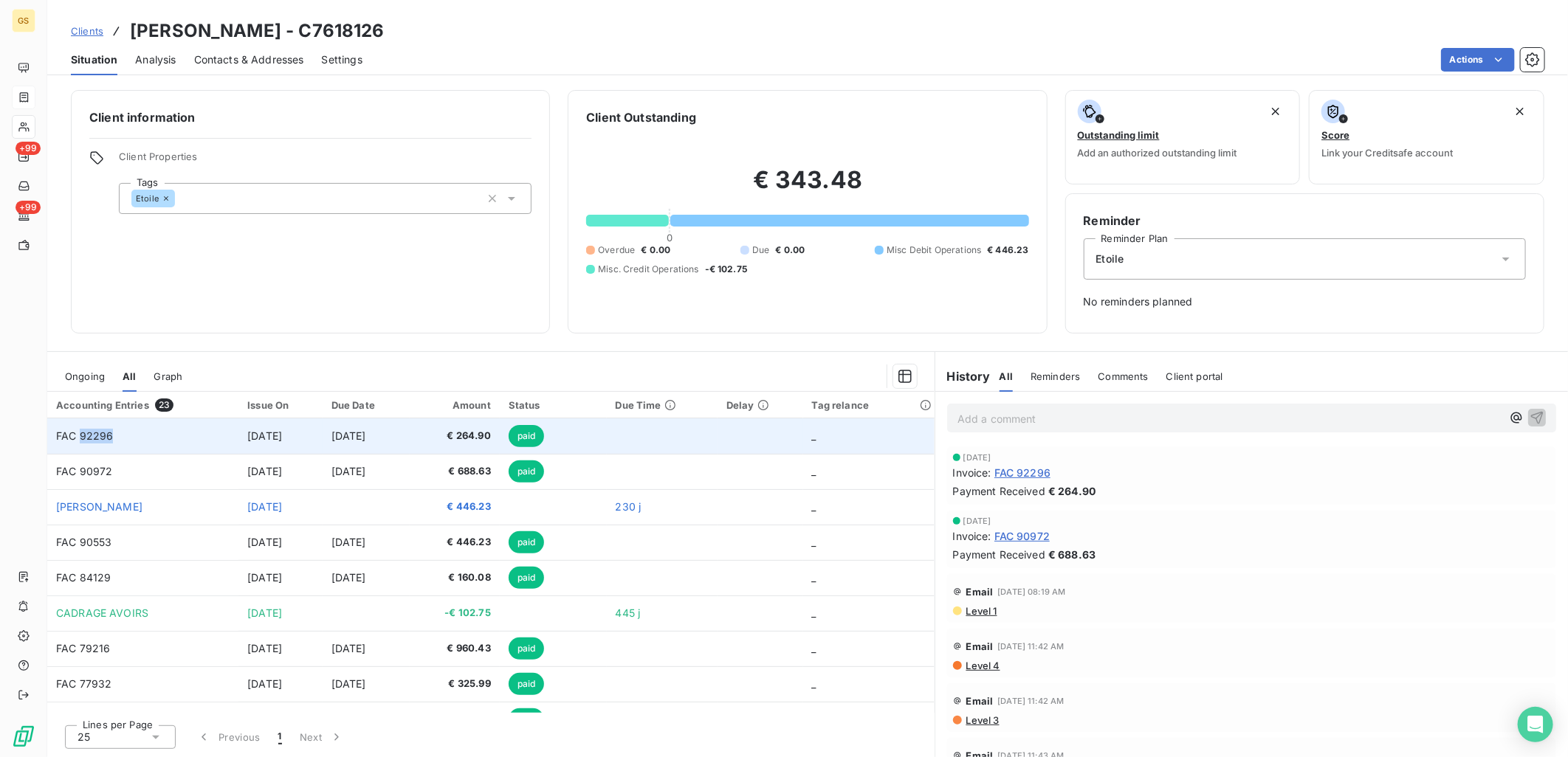
copy span "92296"
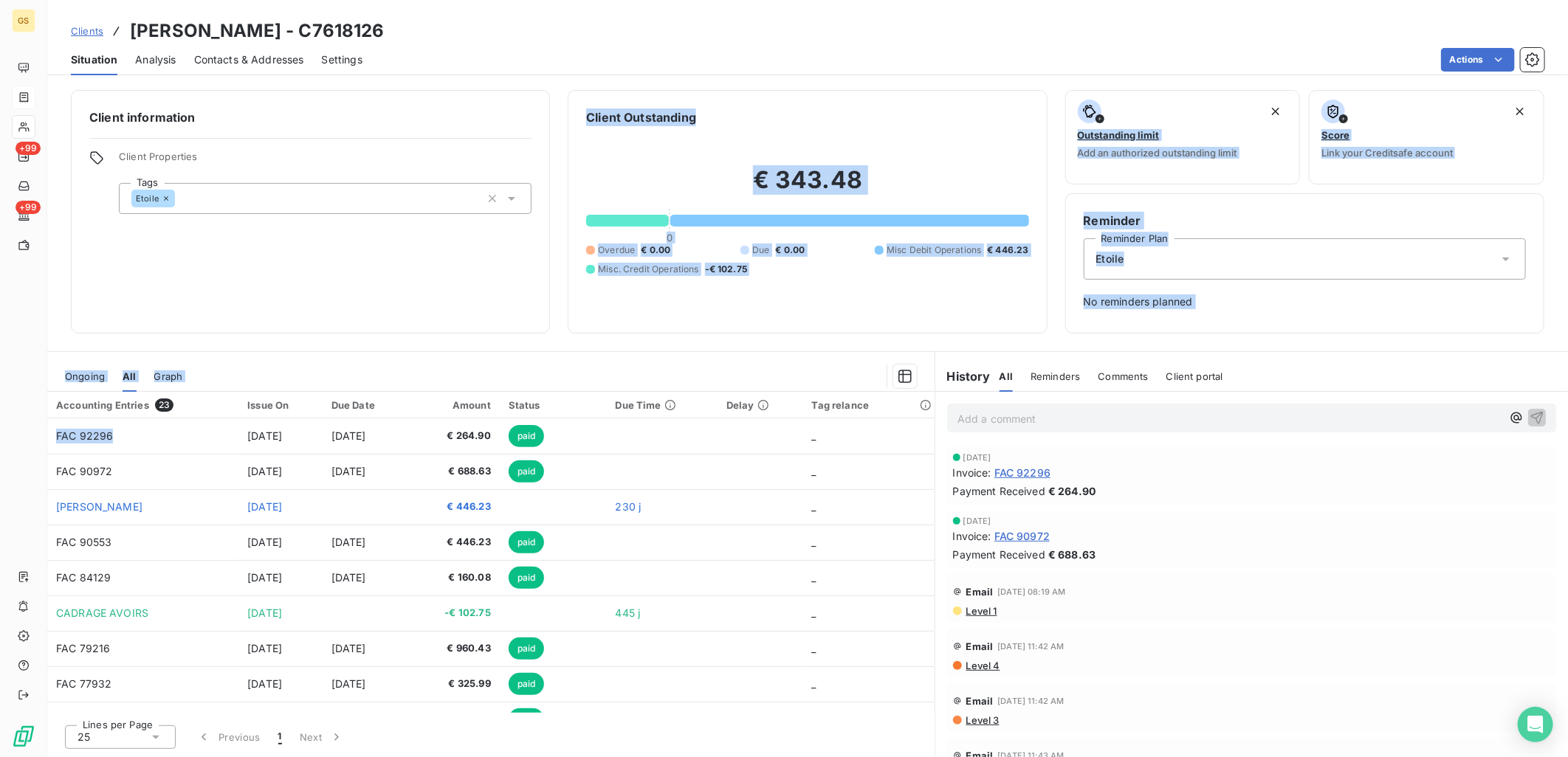
drag, startPoint x: 120, startPoint y: 434, endPoint x: 157, endPoint y: 321, distance: 118.9
click at [157, 321] on div "Client information Client Properties Tags Etoile Client Outstanding € 343.48 0 …" at bounding box center [808, 419] width 1521 height 675
drag, startPoint x: 157, startPoint y: 321, endPoint x: 348, endPoint y: 333, distance: 191.4
click at [335, 335] on div "Client information Client Properties Tags Etoile Client Outstanding € 343.48 0 …" at bounding box center [808, 419] width 1521 height 675
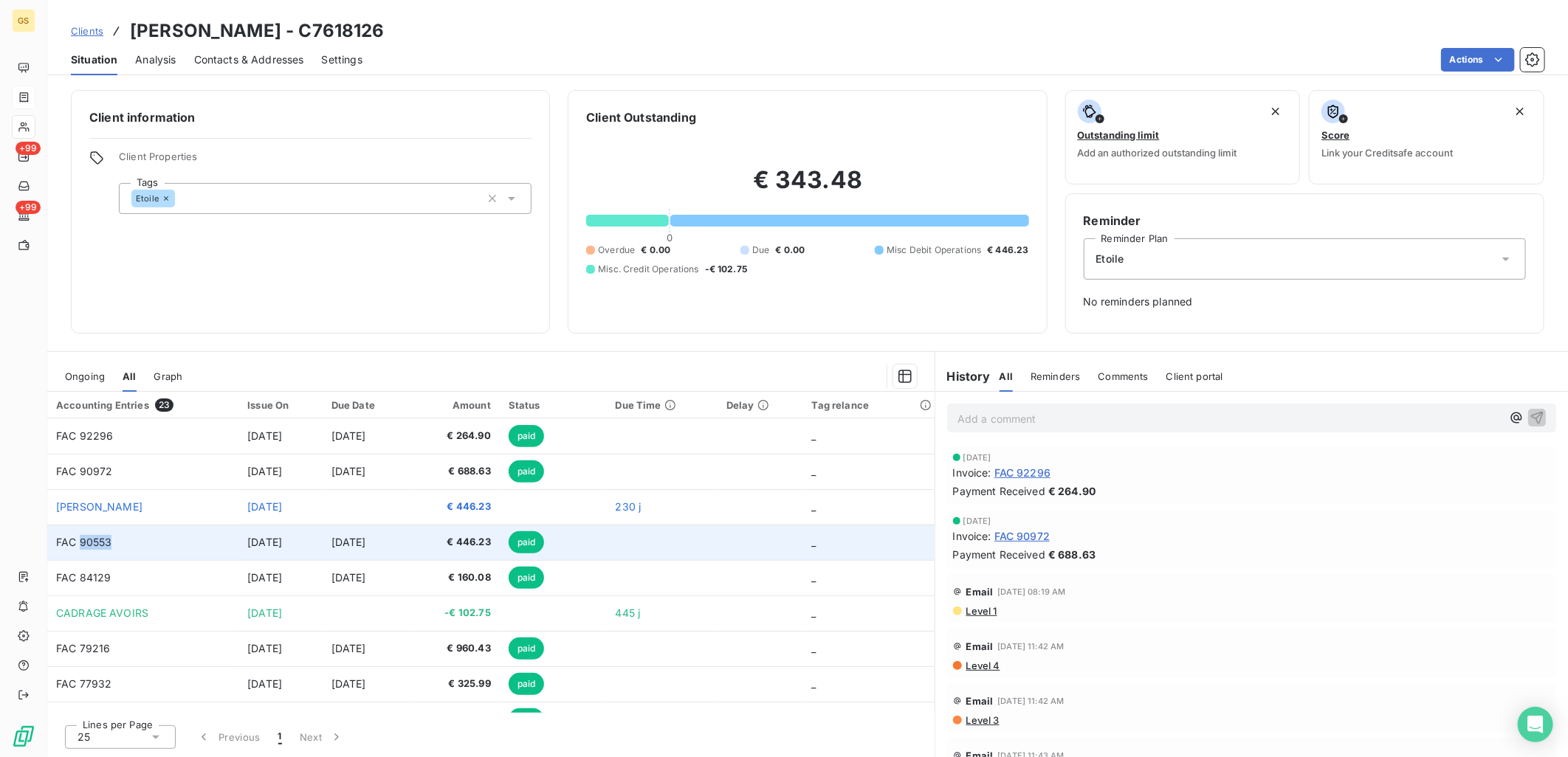
copy span "90553"
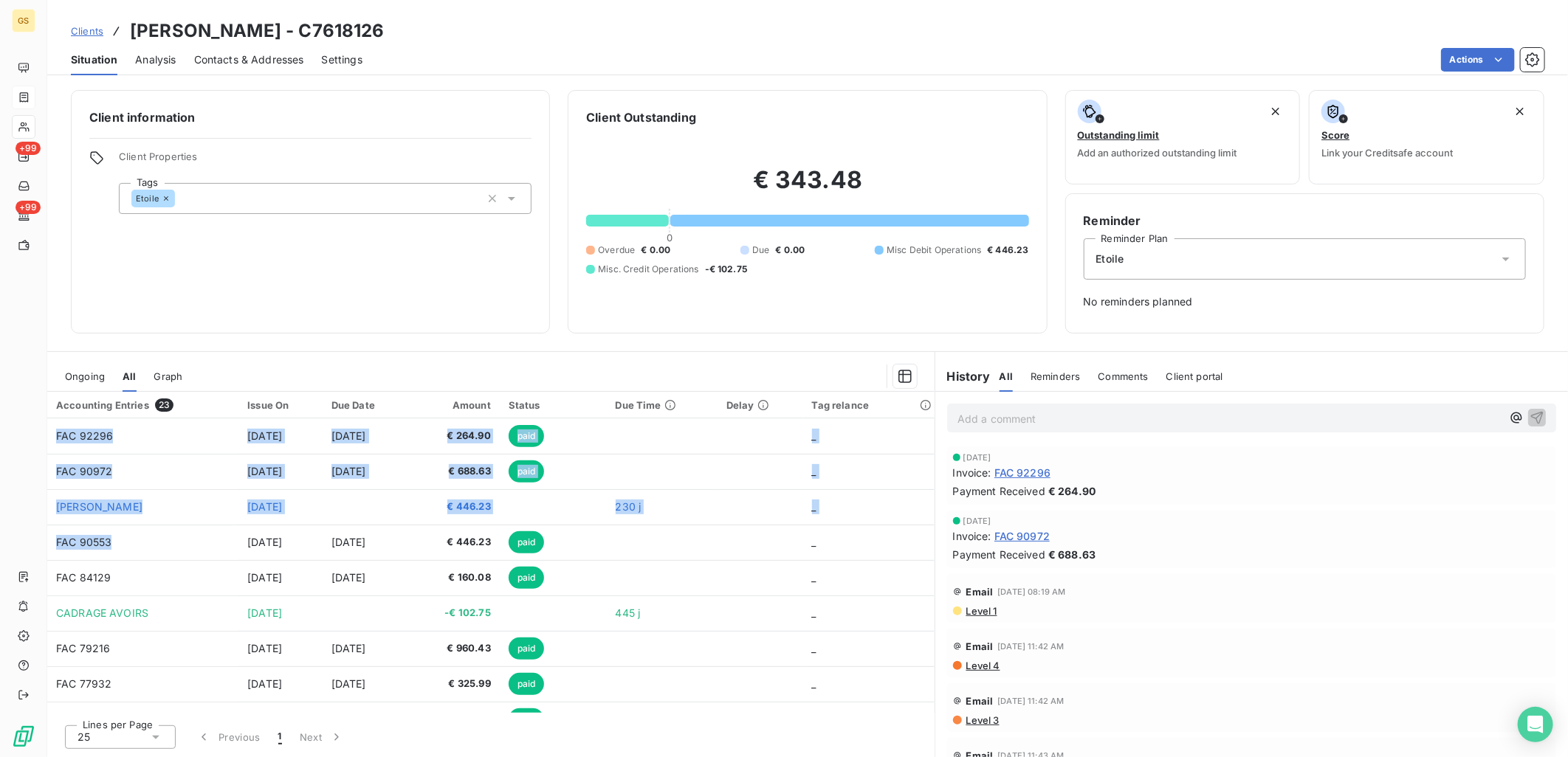
drag, startPoint x: 120, startPoint y: 544, endPoint x: 210, endPoint y: 357, distance: 207.5
click at [210, 357] on section "Ongoing All Graph Accounting Entries 23 Issue On Due Date Amount Status Due Tim…" at bounding box center [491, 554] width 887 height 405
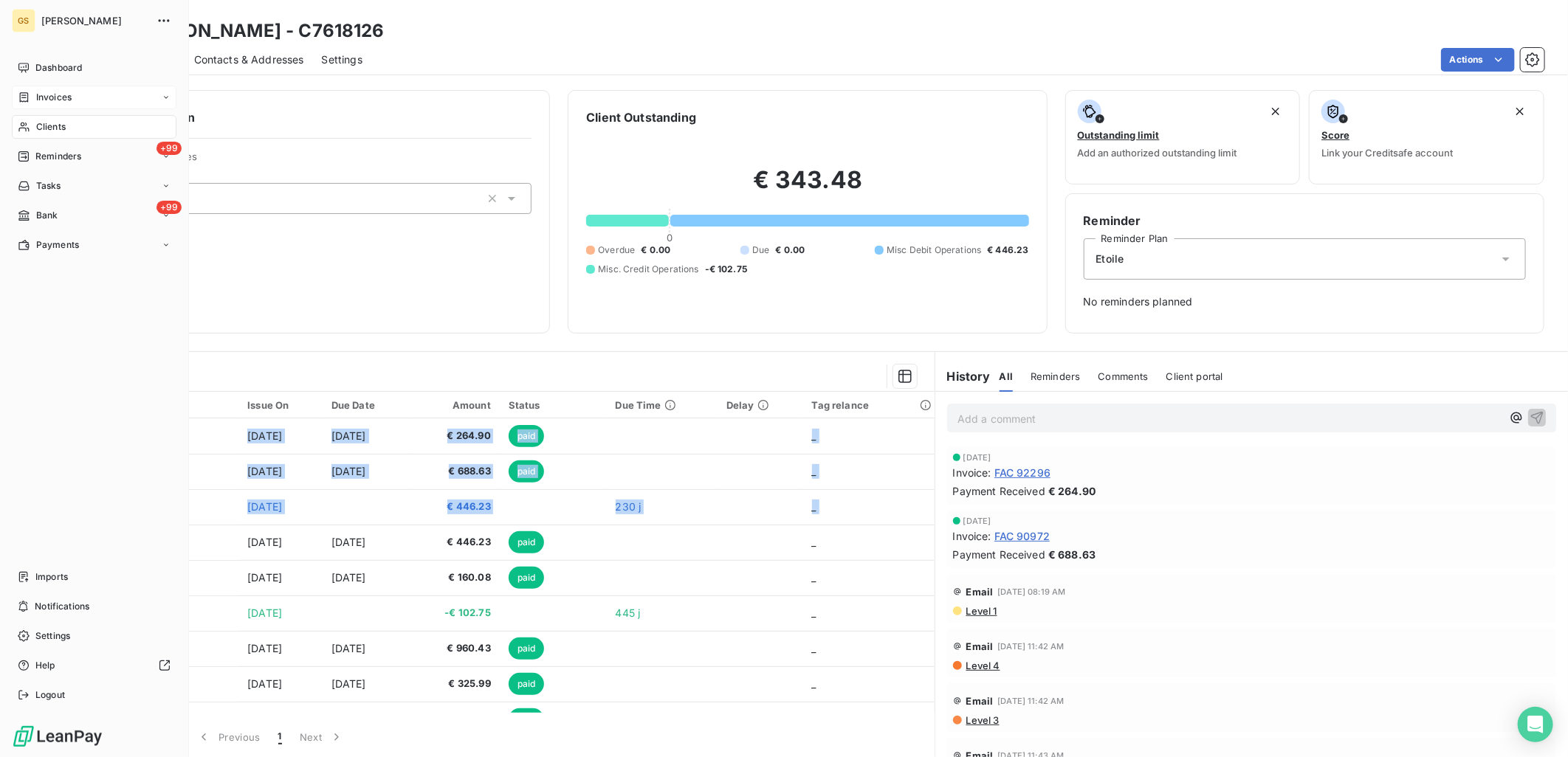
click at [45, 126] on span "Clients" at bounding box center [51, 127] width 30 height 14
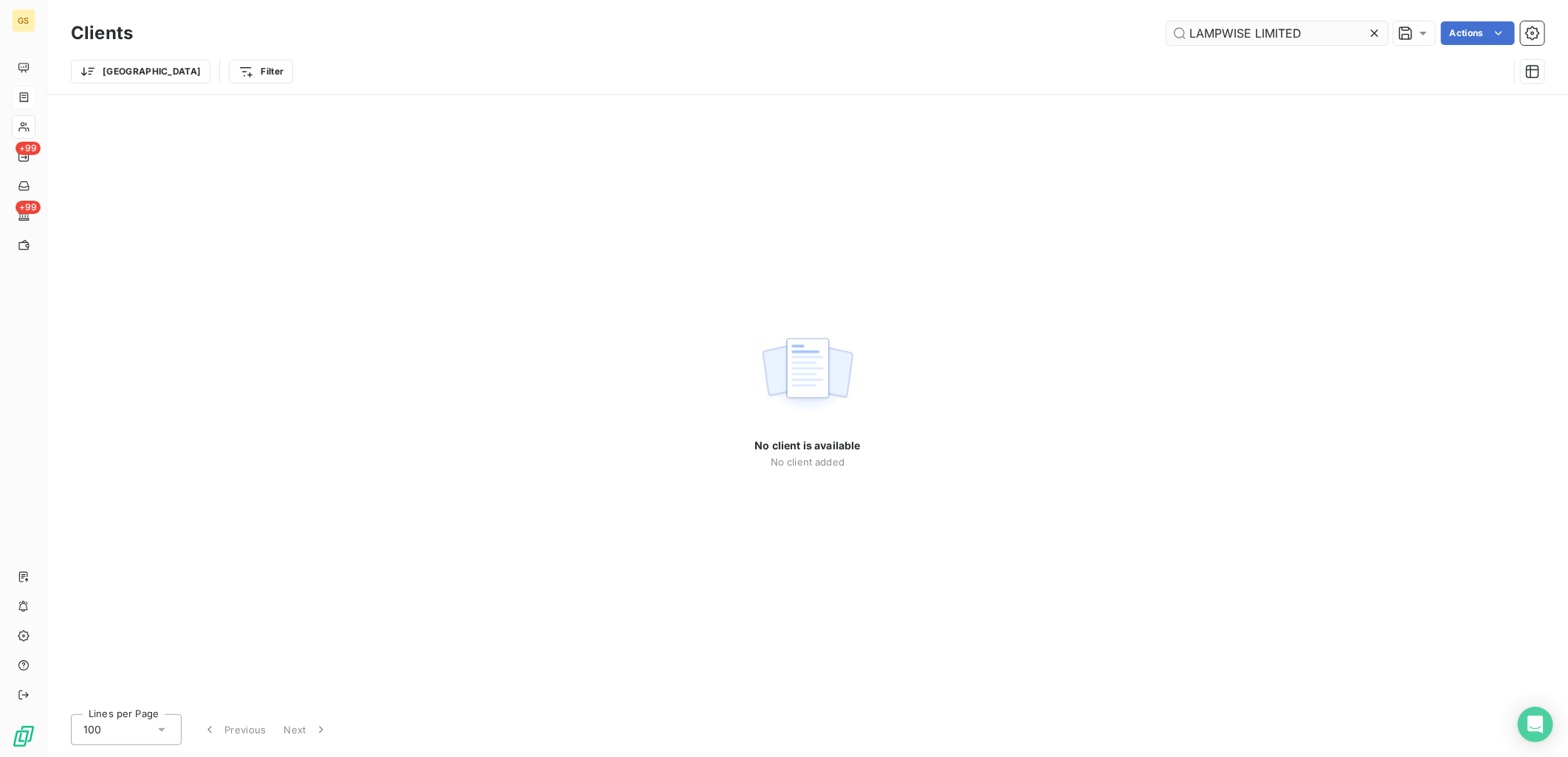
click at [1286, 40] on input "LAMPWISE LIMITED" at bounding box center [1276, 33] width 221 height 24
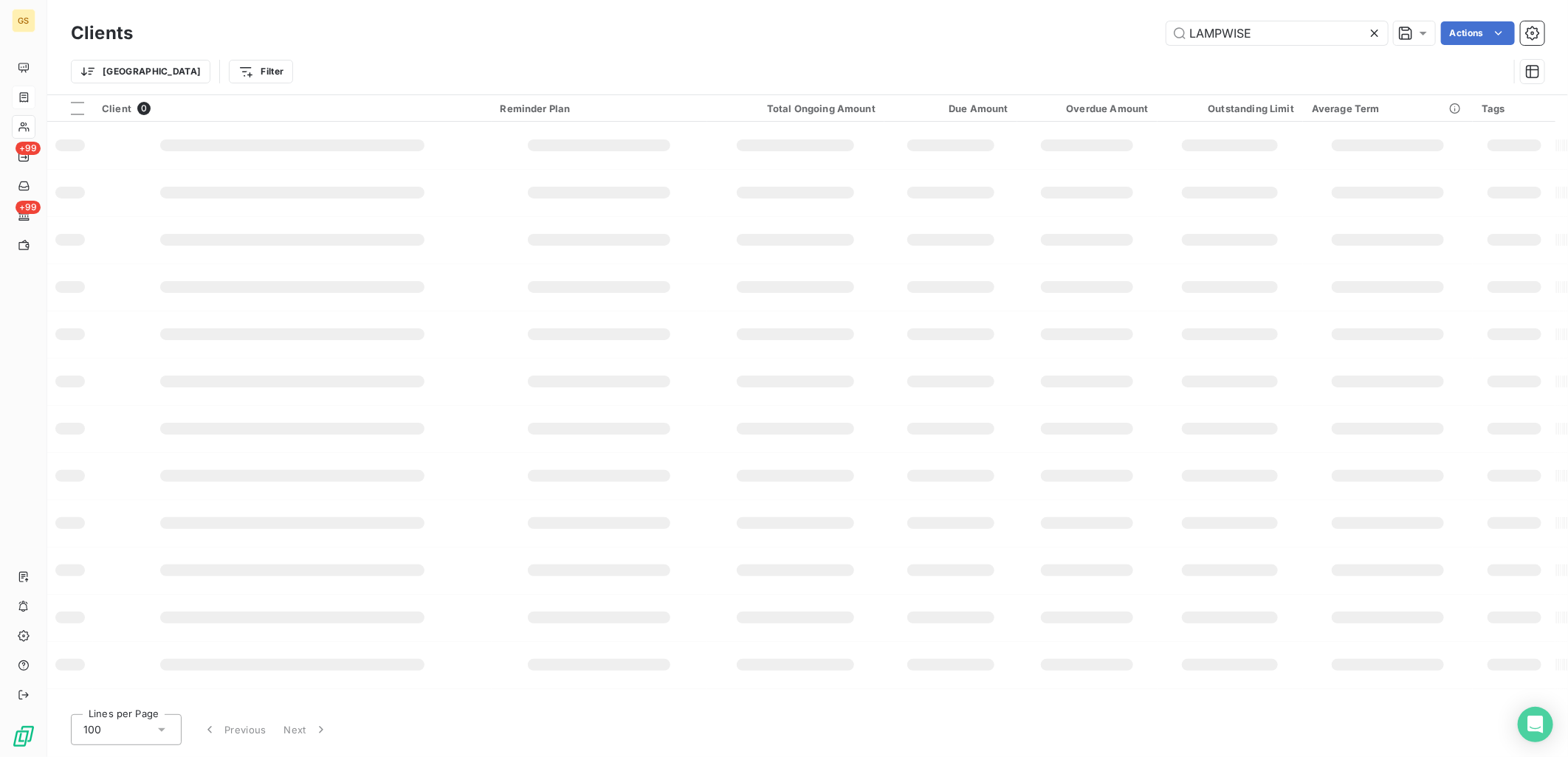
type input "LAMPWISE"
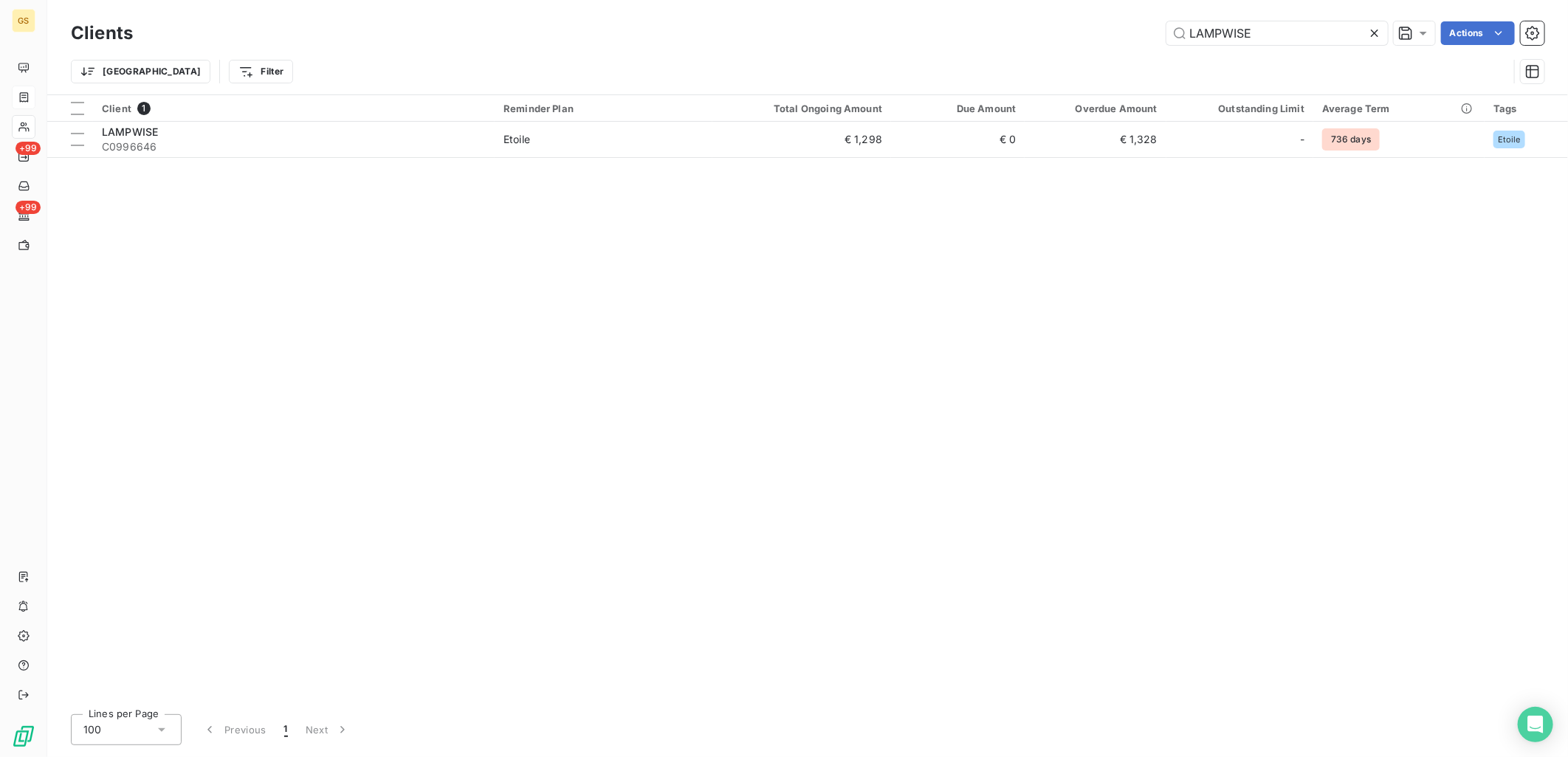
click at [695, 166] on div "Client 1 Reminder Plan Total Ongoing Amount Due Amount Overdue Amount Outstandi…" at bounding box center [808, 398] width 1521 height 607
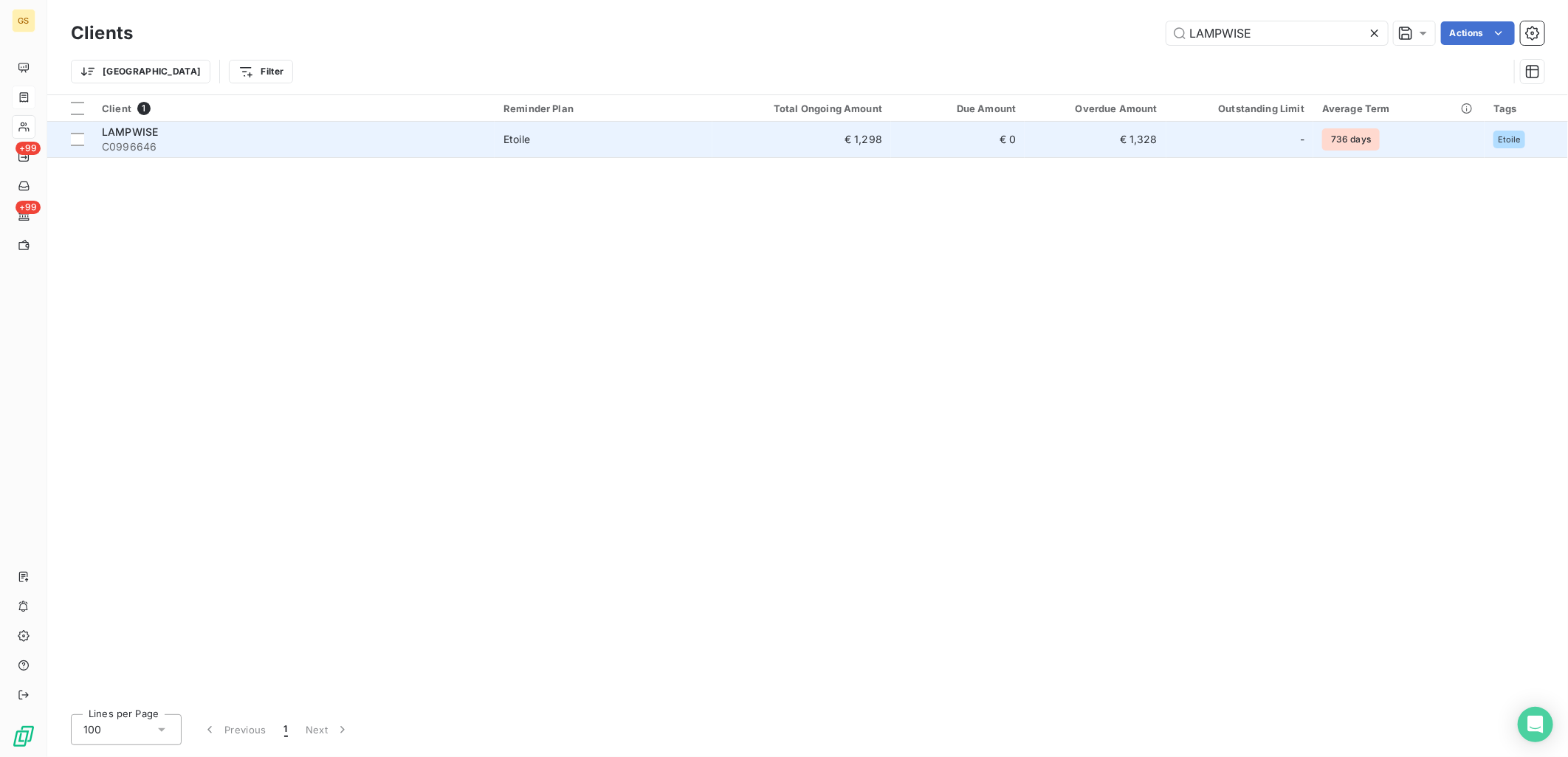
click at [675, 138] on span "Etoile" at bounding box center [603, 139] width 200 height 15
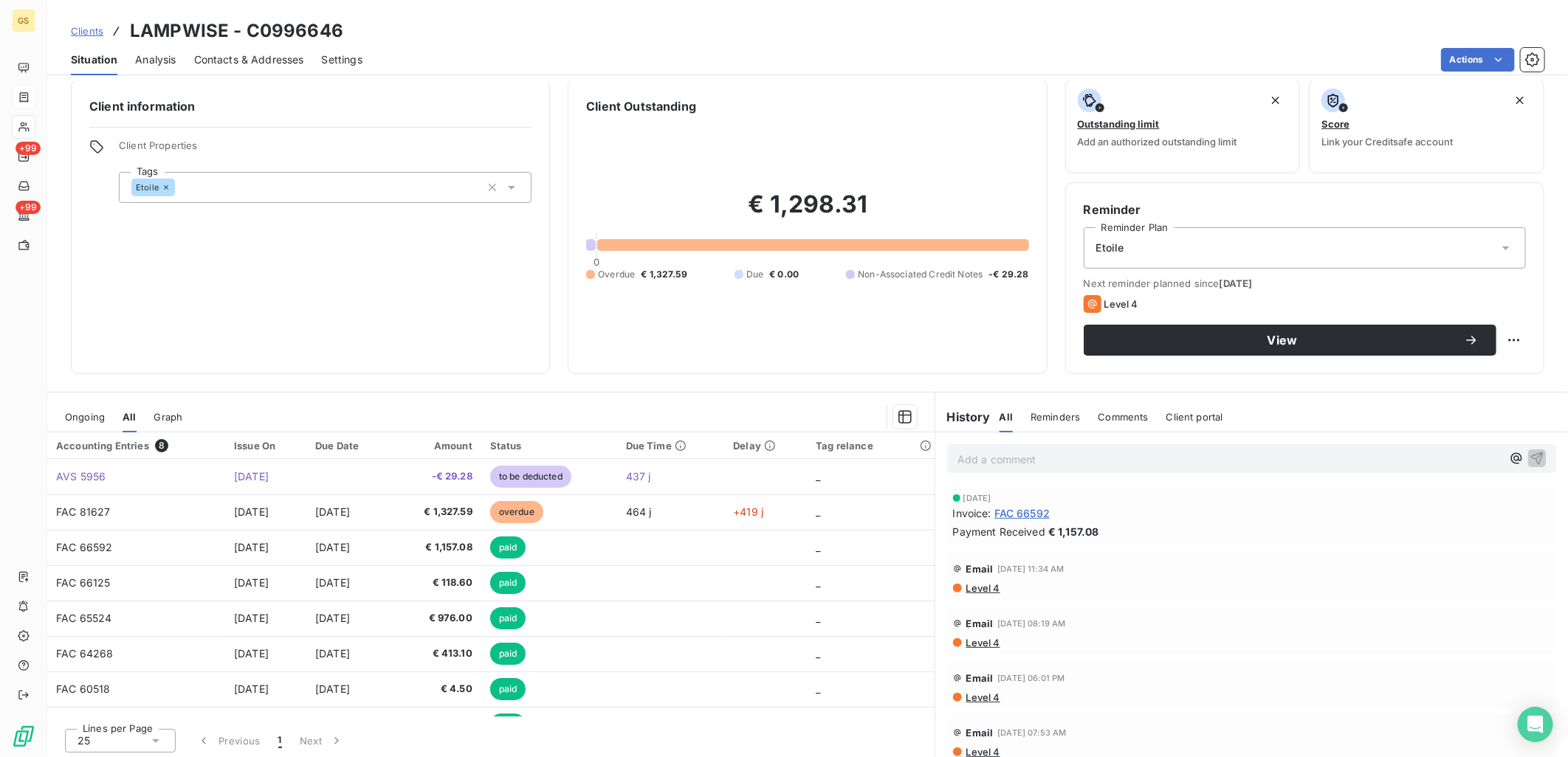
scroll to position [14, 0]
